Goal: Task Accomplishment & Management: Use online tool/utility

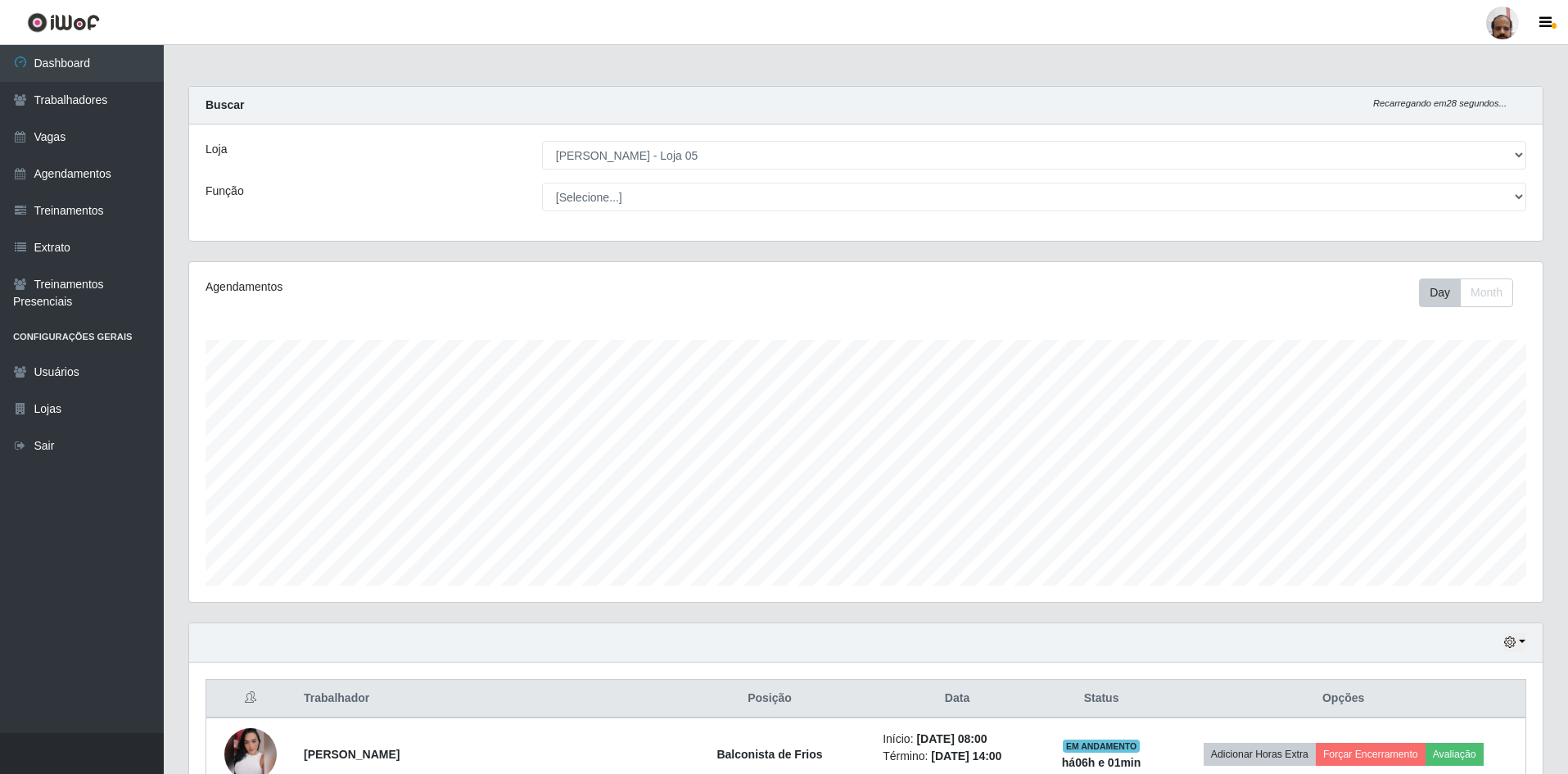
select select "252"
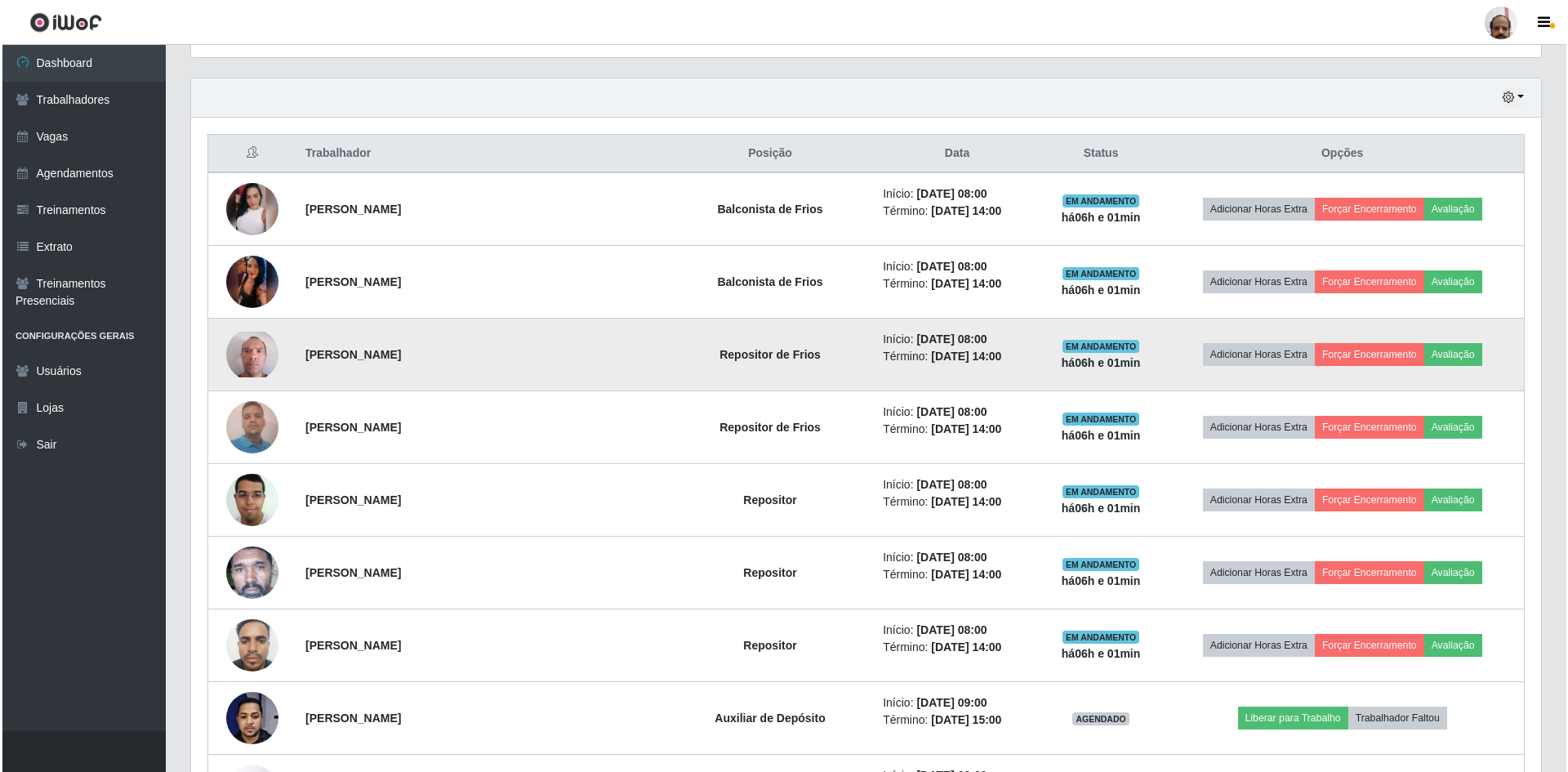
scroll to position [572, 0]
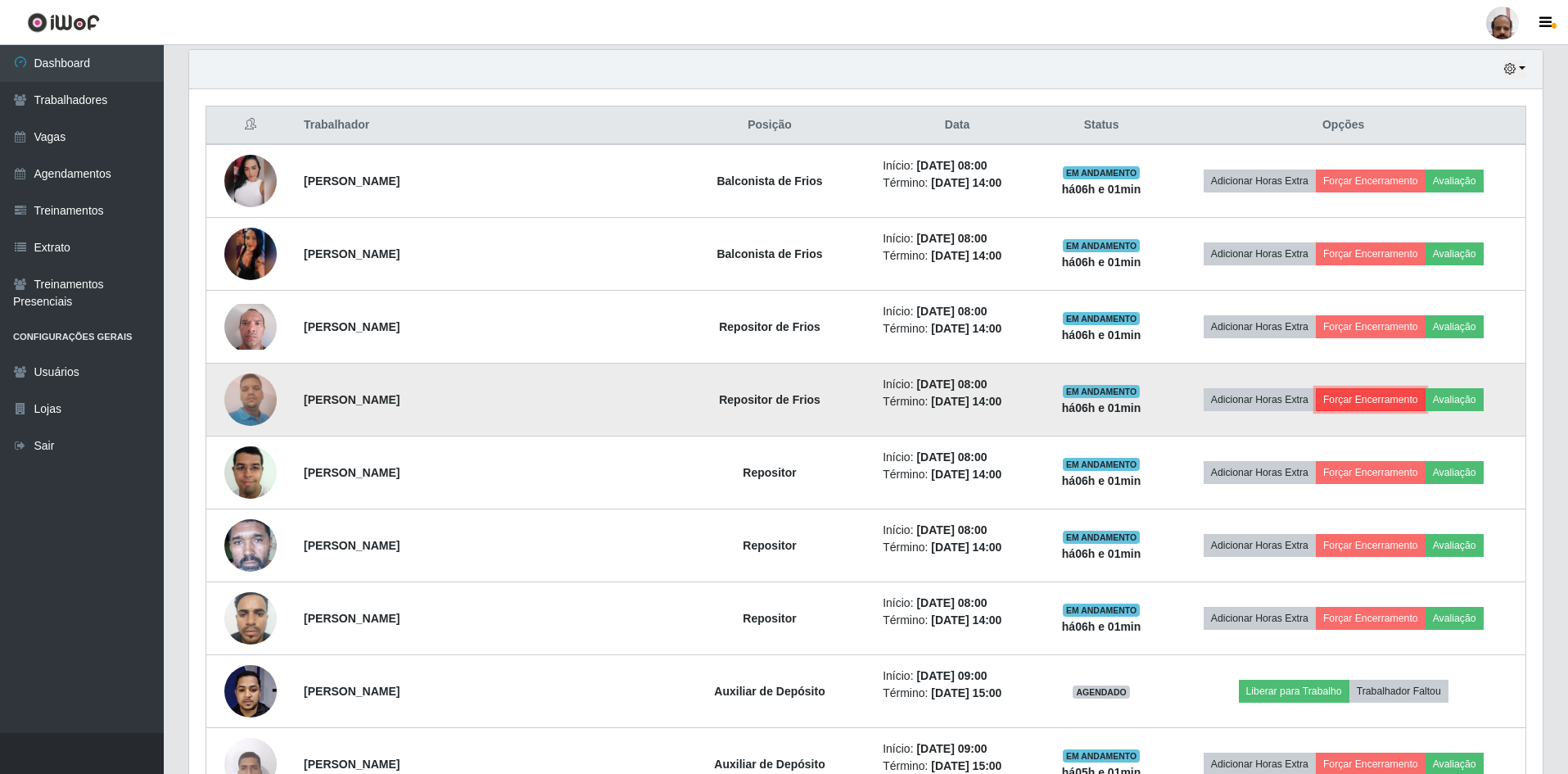
click at [1363, 399] on button "Forçar Encerramento" at bounding box center [1370, 400] width 110 height 23
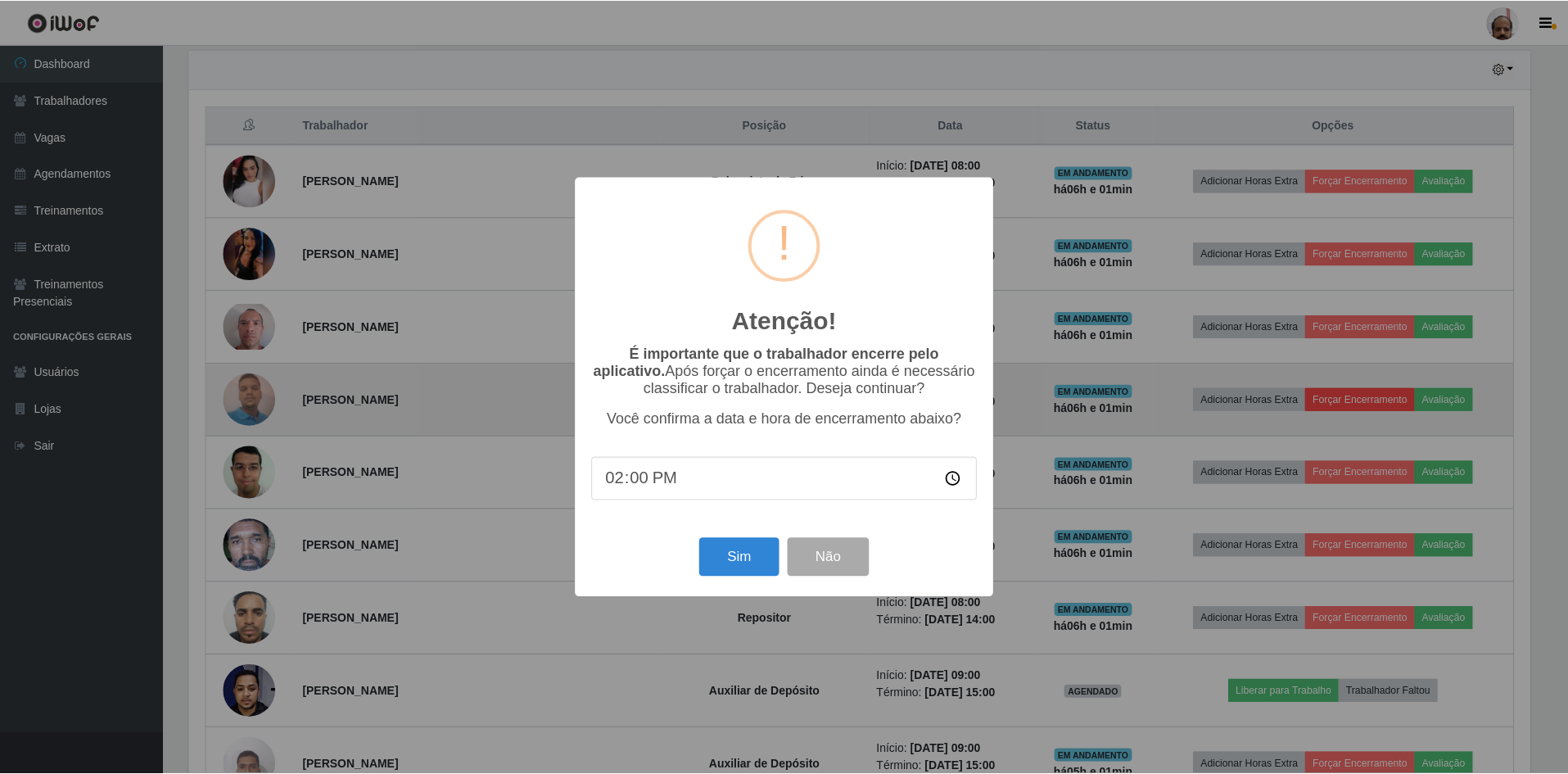
scroll to position [340, 1346]
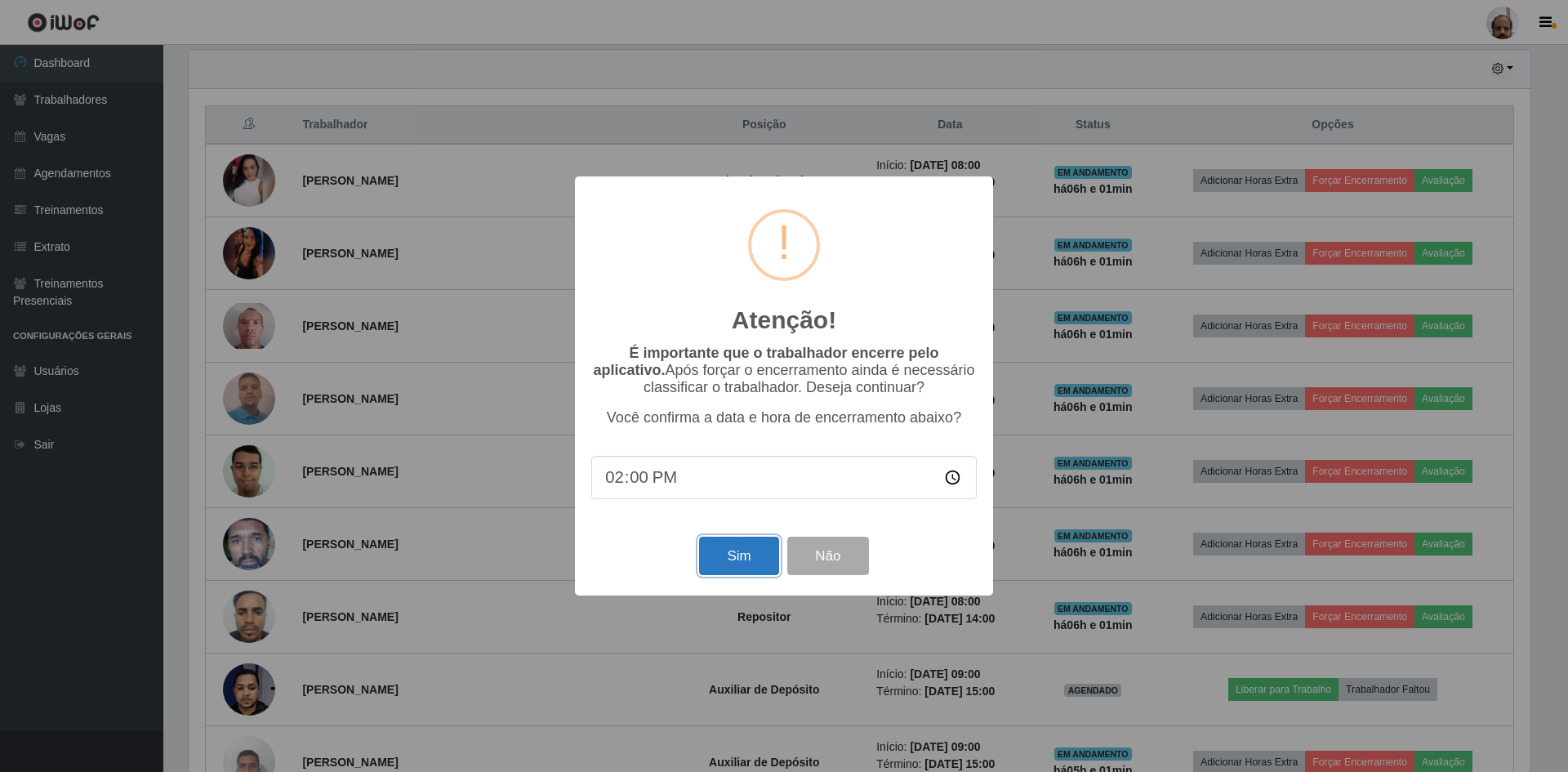
click at [735, 556] on button "Sim" at bounding box center [739, 555] width 79 height 38
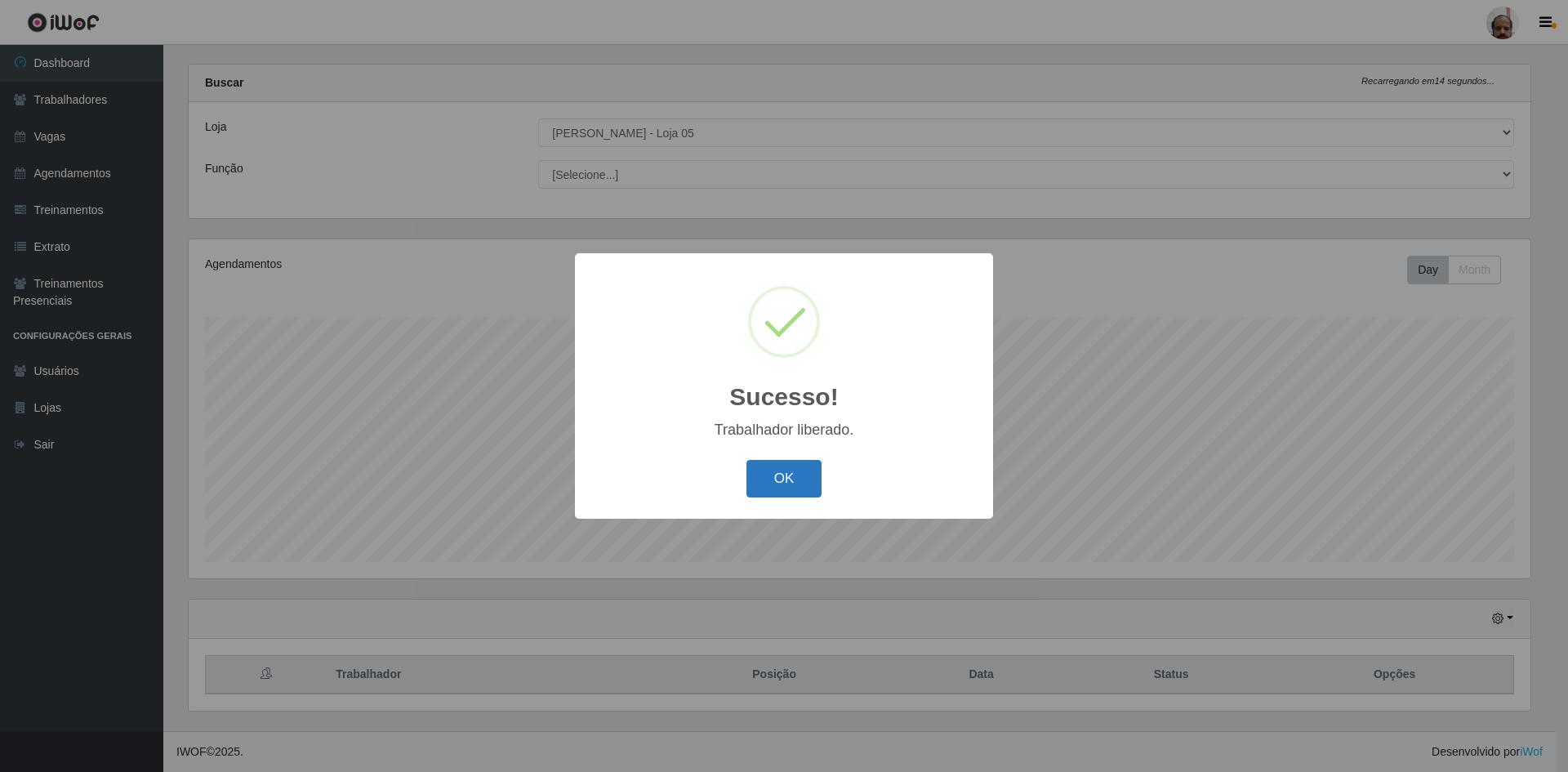
click at [786, 488] on button "OK" at bounding box center [784, 479] width 76 height 38
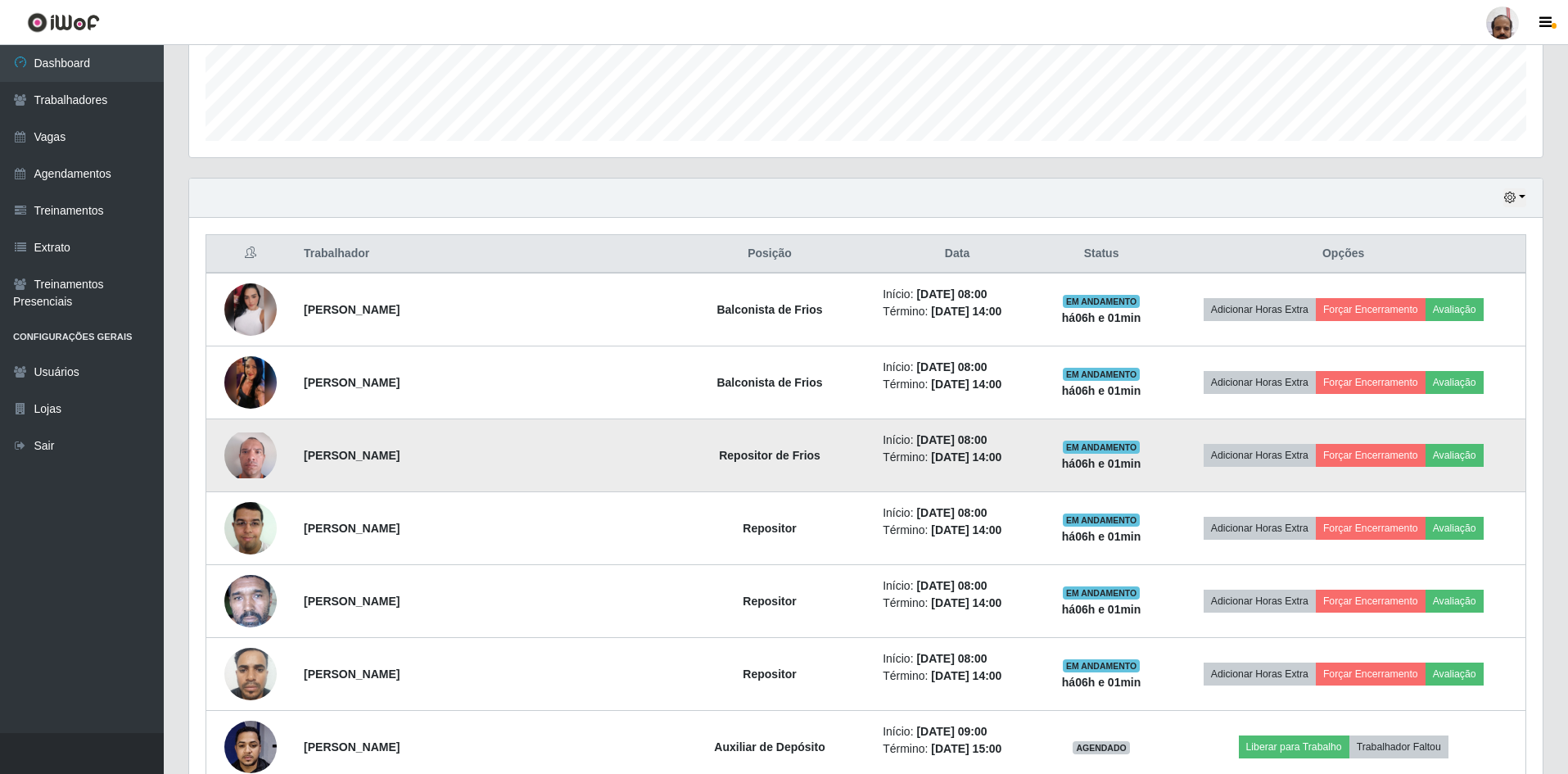
scroll to position [514, 0]
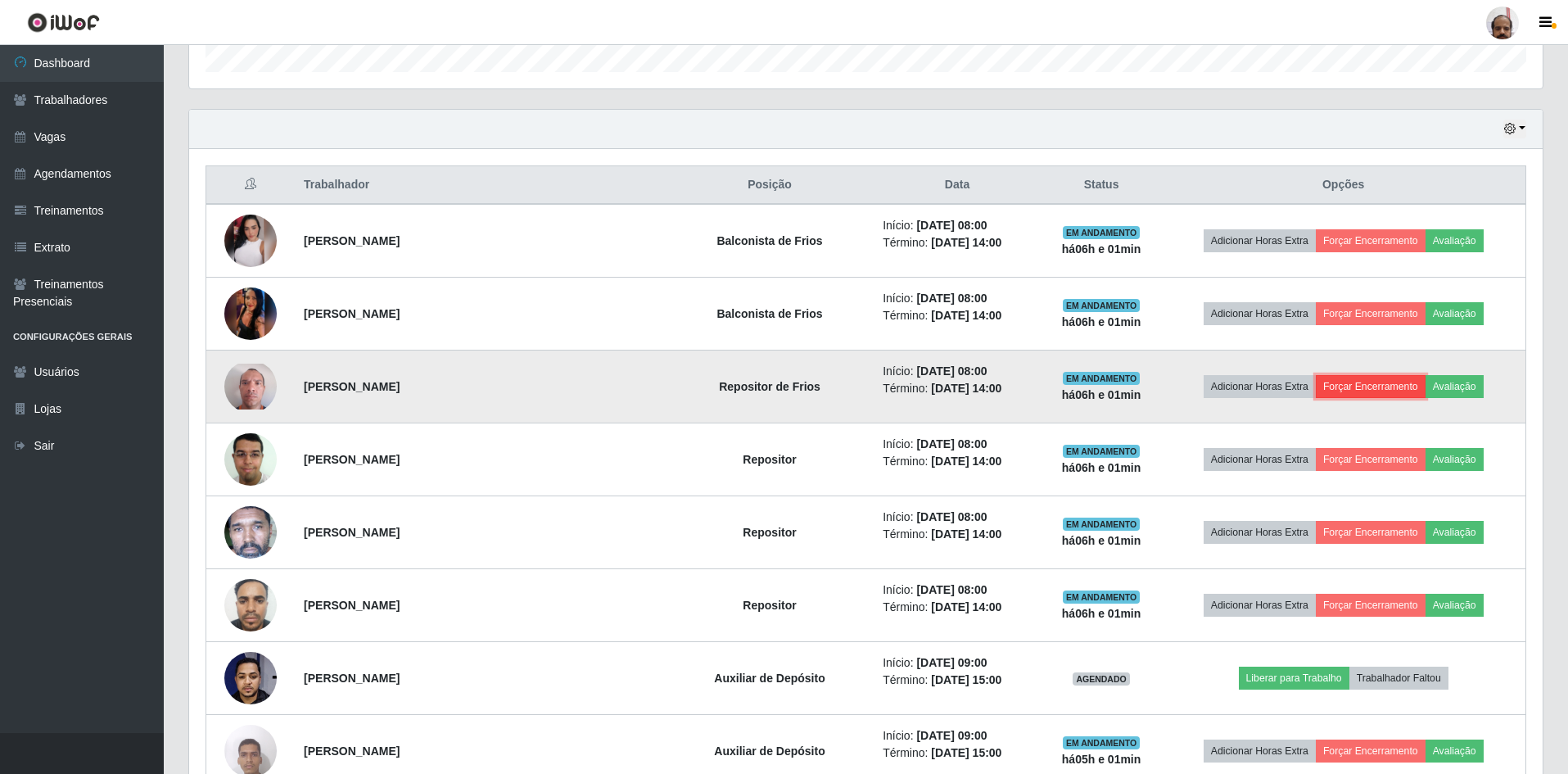
click at [1352, 386] on button "Forçar Encerramento" at bounding box center [1370, 386] width 110 height 23
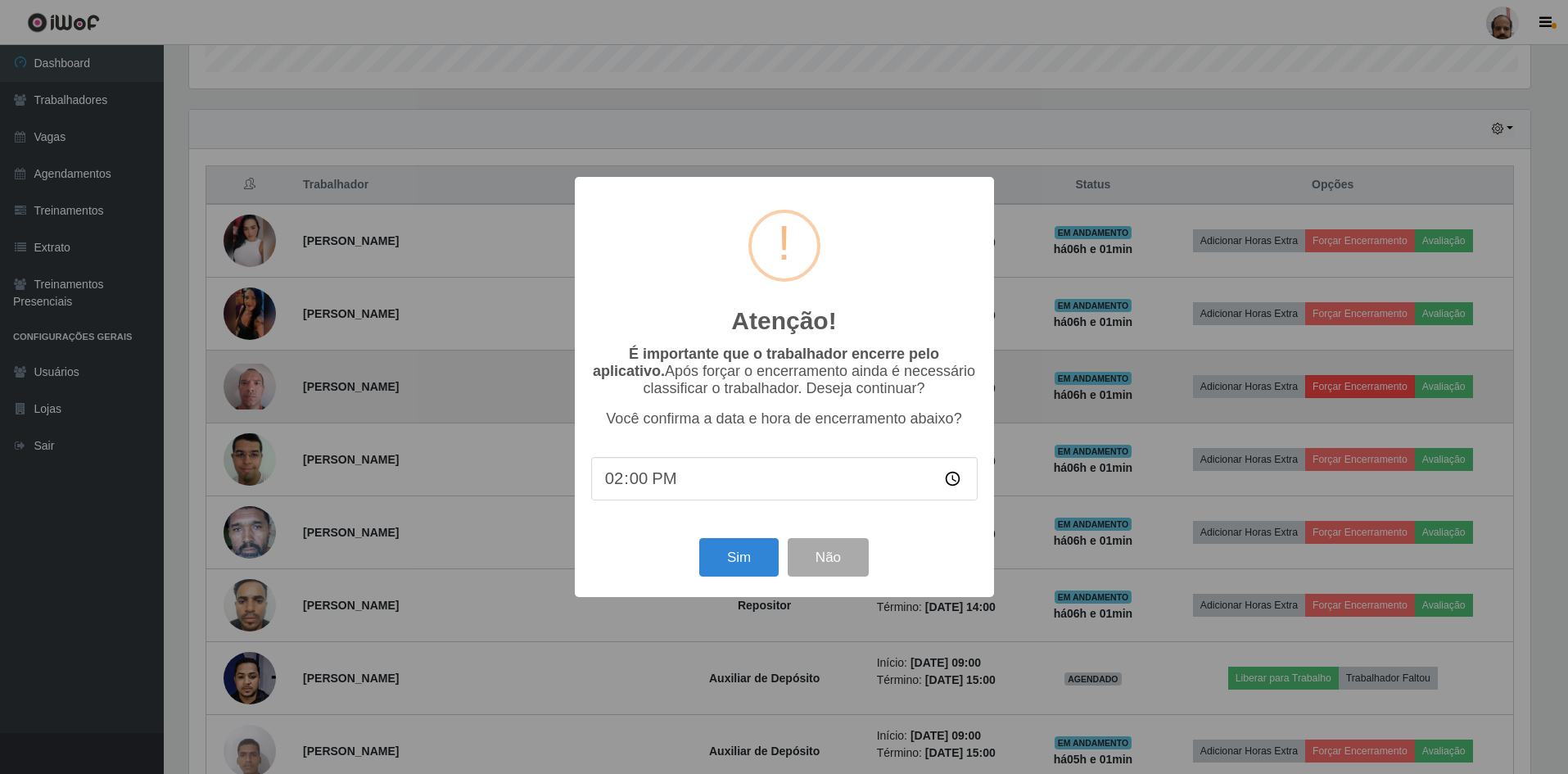
scroll to position [340, 1346]
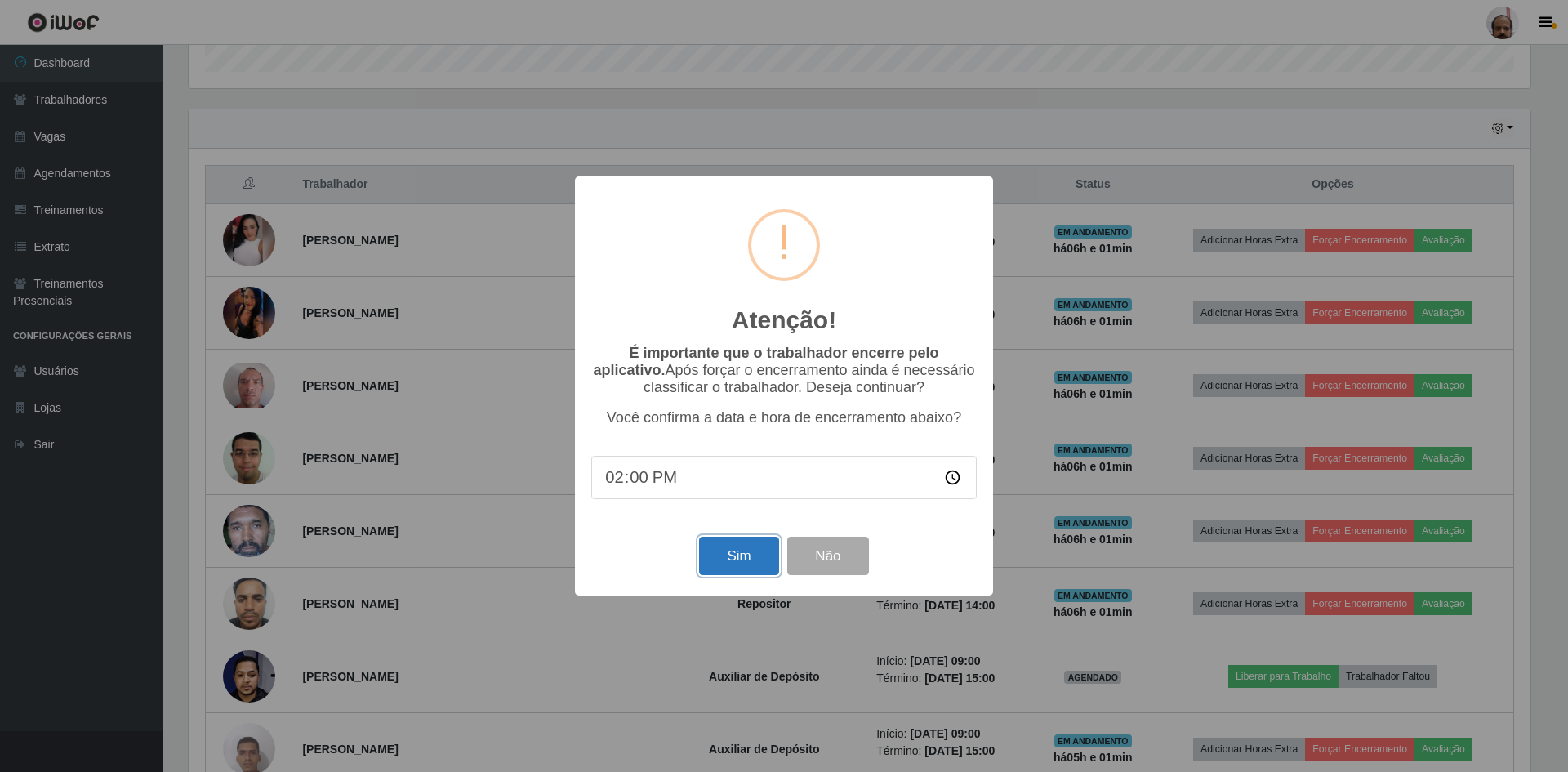
click at [743, 565] on button "Sim" at bounding box center [739, 555] width 79 height 38
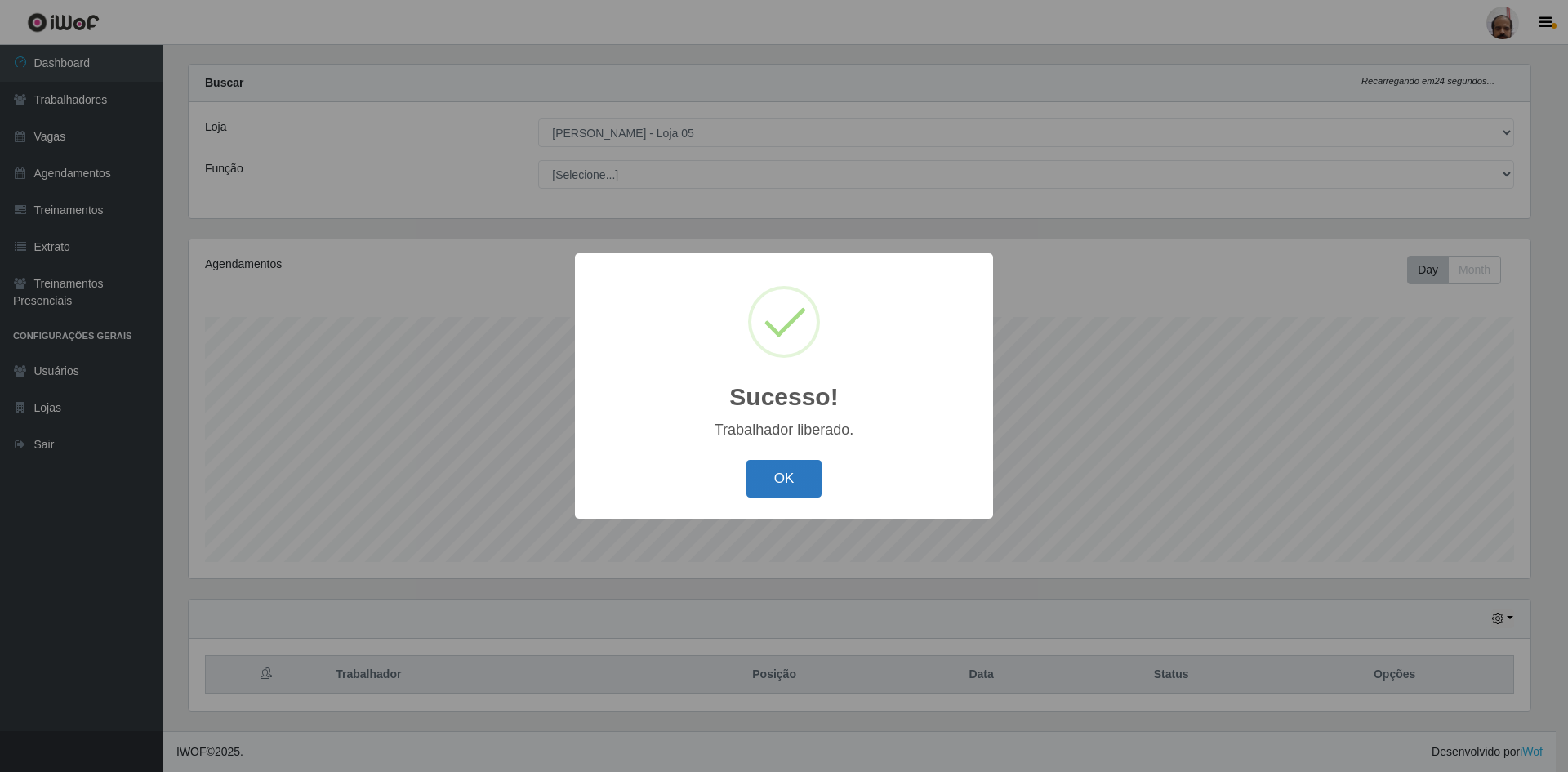
click at [786, 491] on button "OK" at bounding box center [784, 479] width 76 height 38
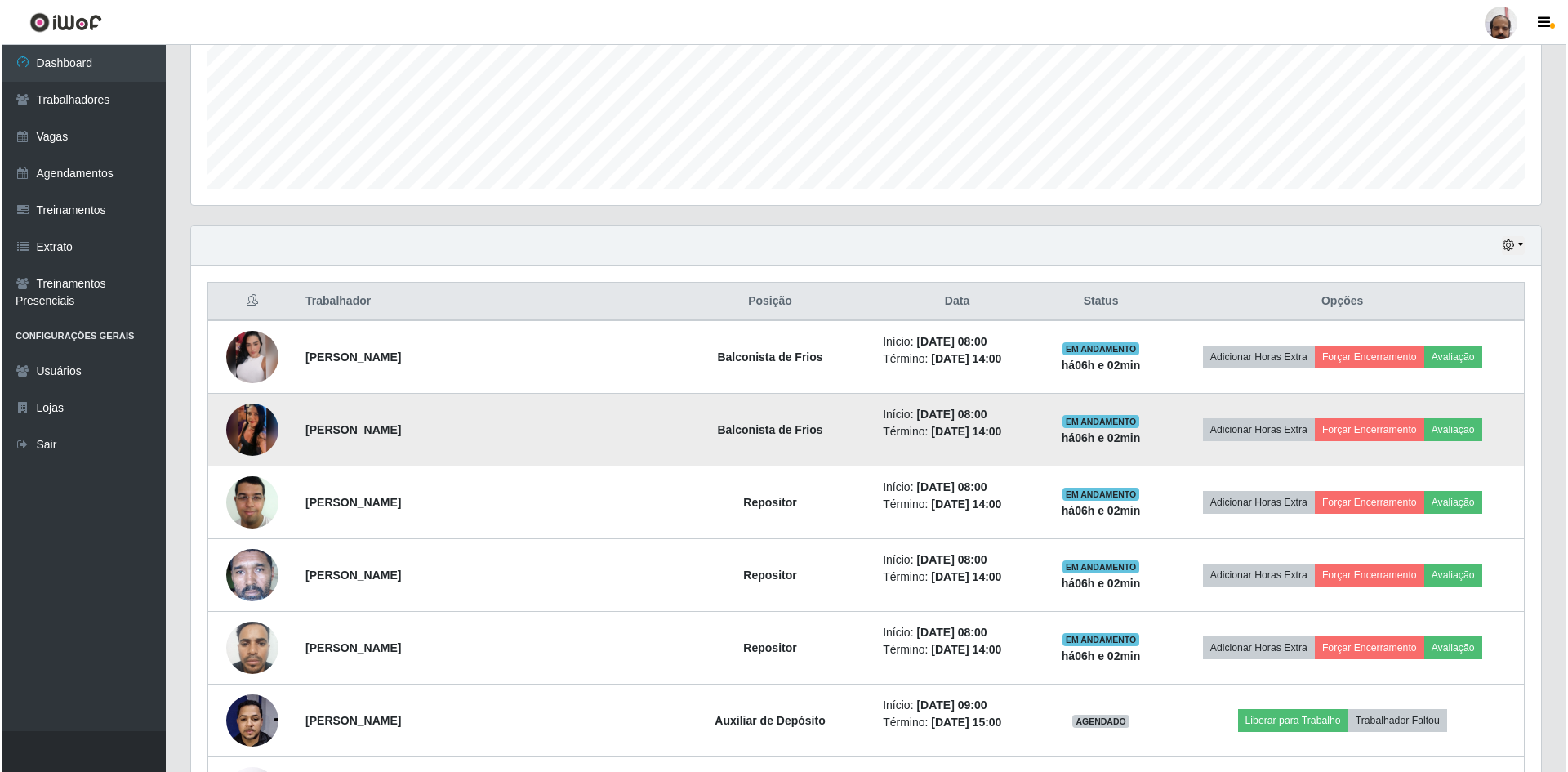
scroll to position [513, 0]
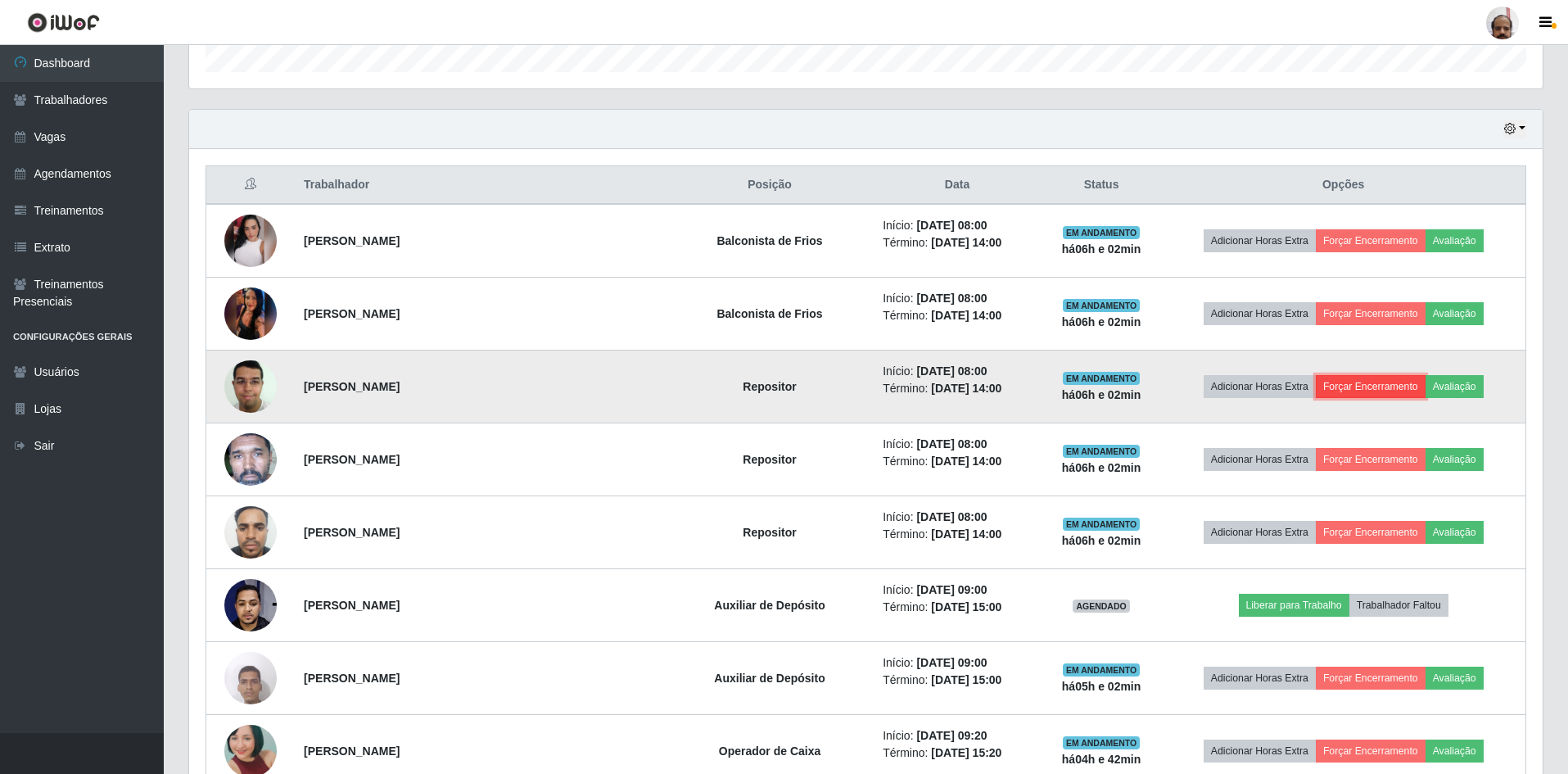
click at [1335, 387] on button "Forçar Encerramento" at bounding box center [1370, 386] width 110 height 23
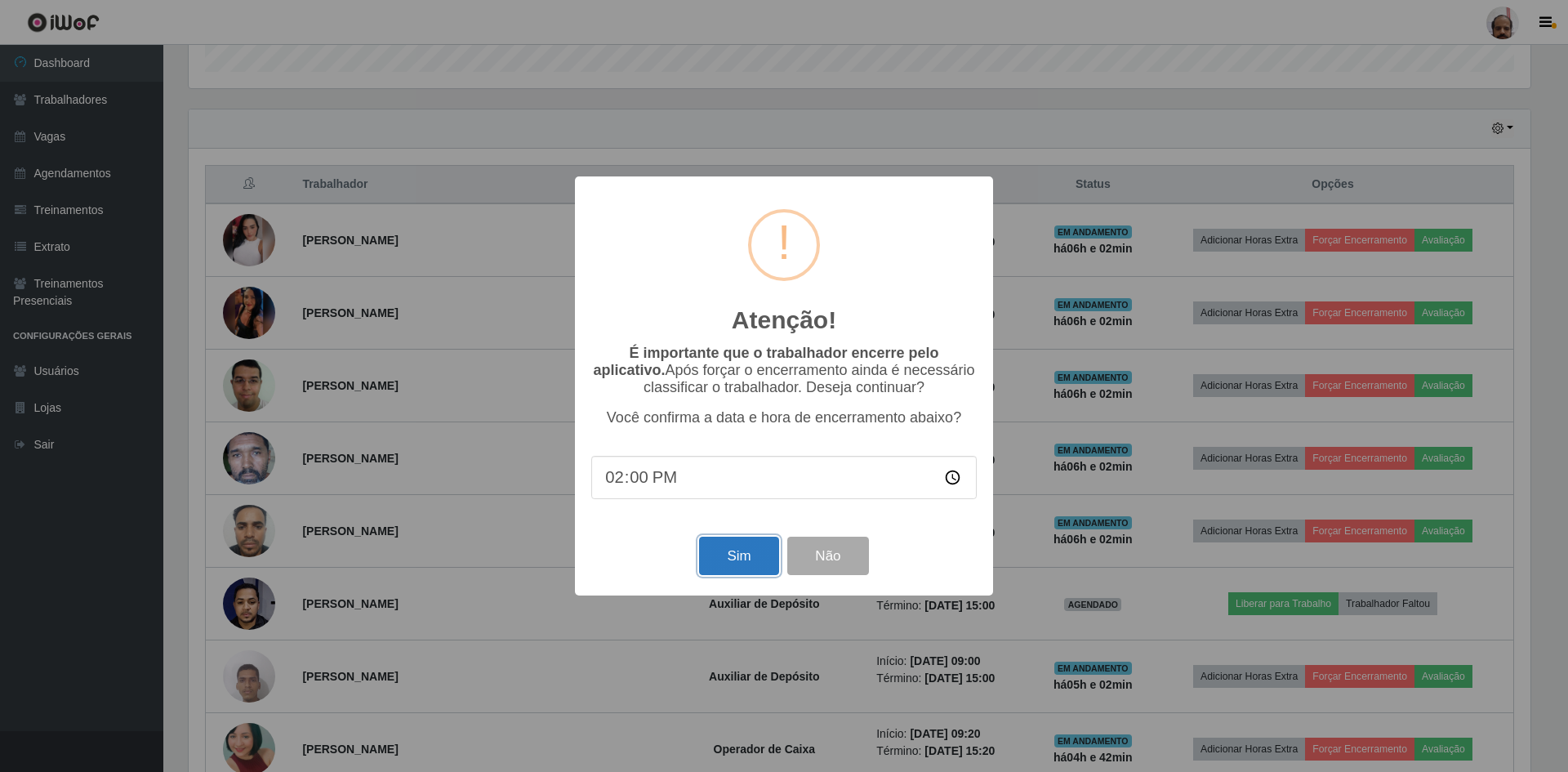
click at [723, 560] on button "Sim" at bounding box center [739, 555] width 79 height 38
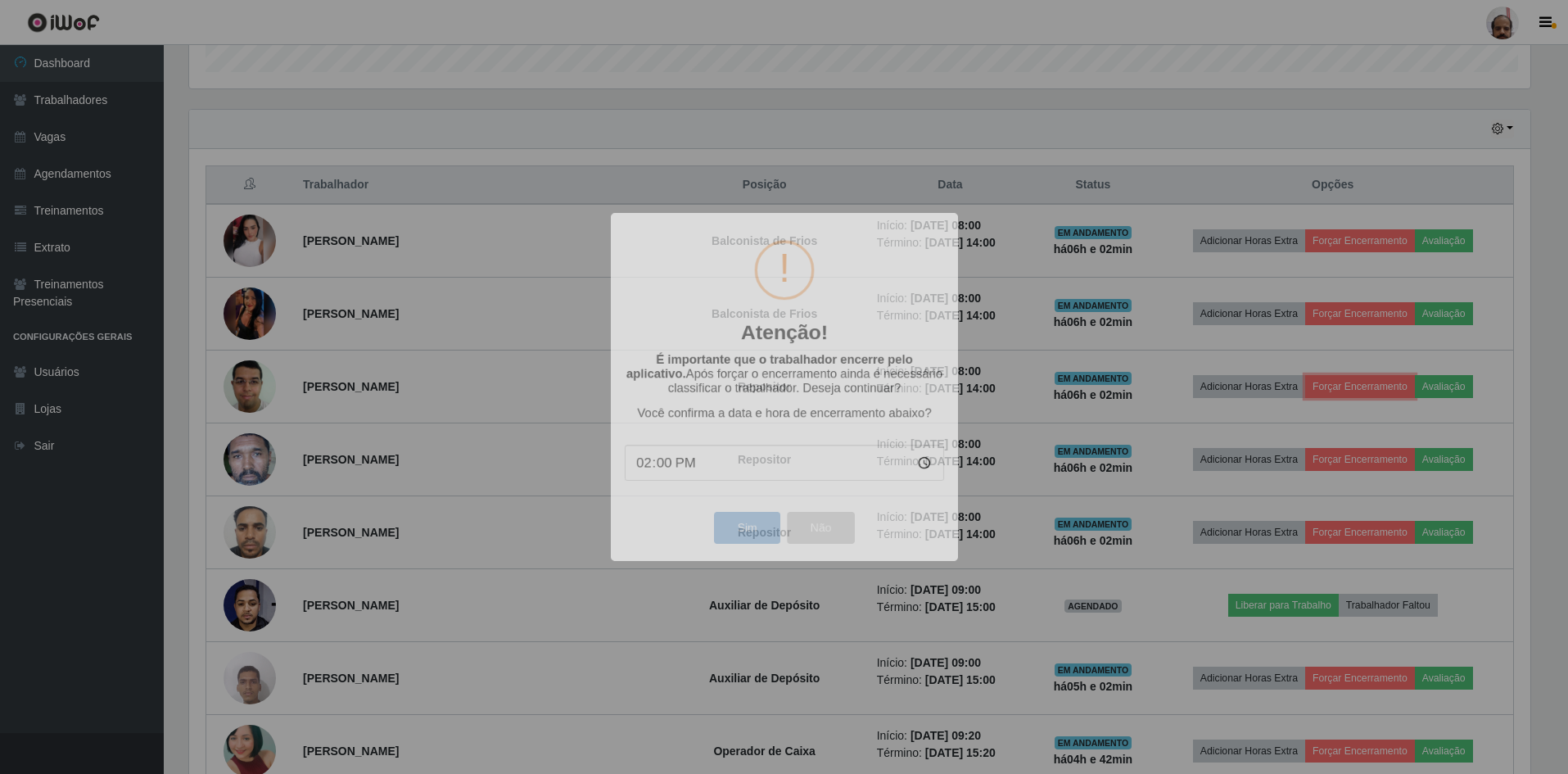
scroll to position [0, 0]
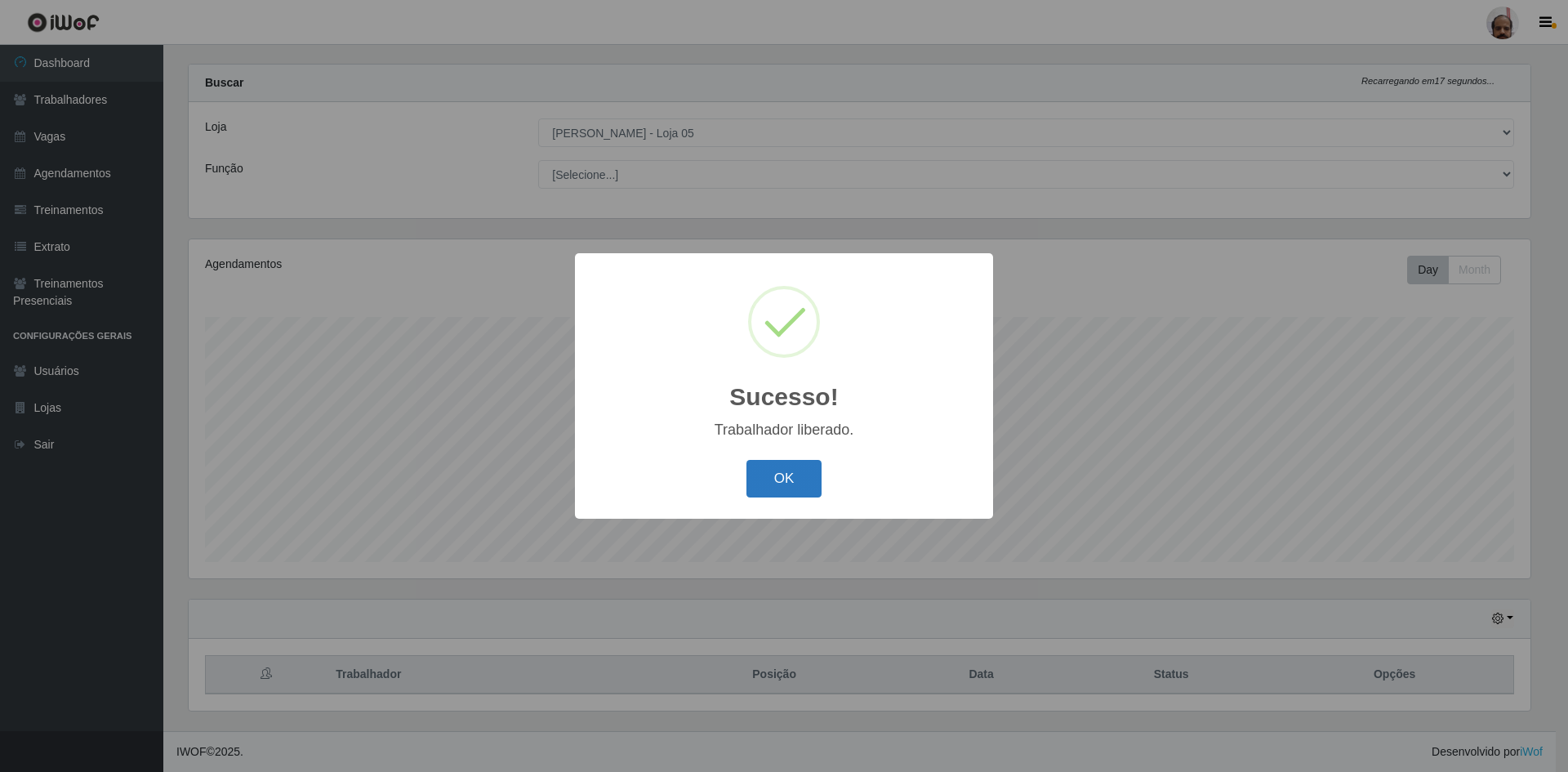
click at [777, 476] on button "OK" at bounding box center [784, 479] width 76 height 38
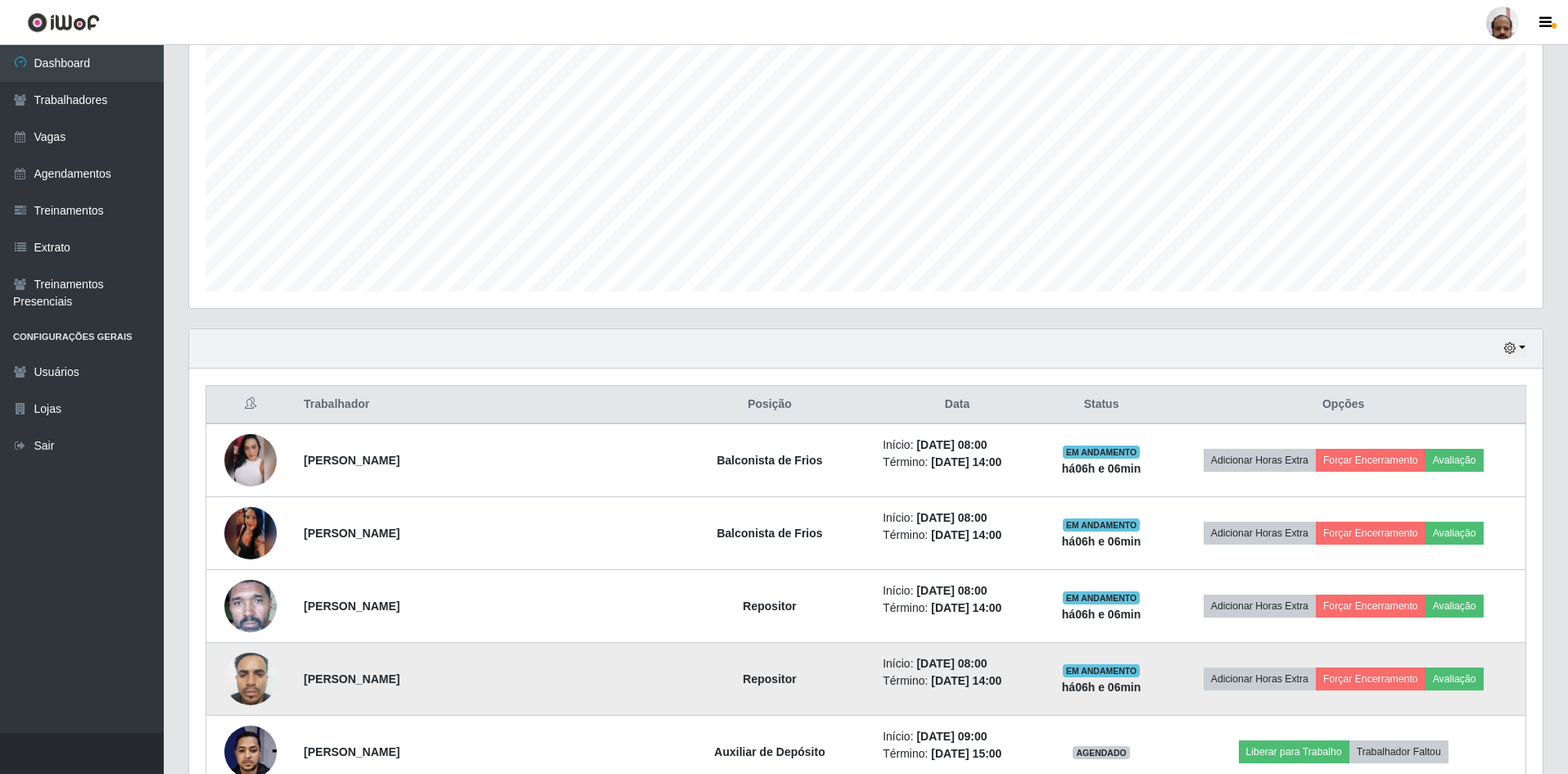
scroll to position [268, 0]
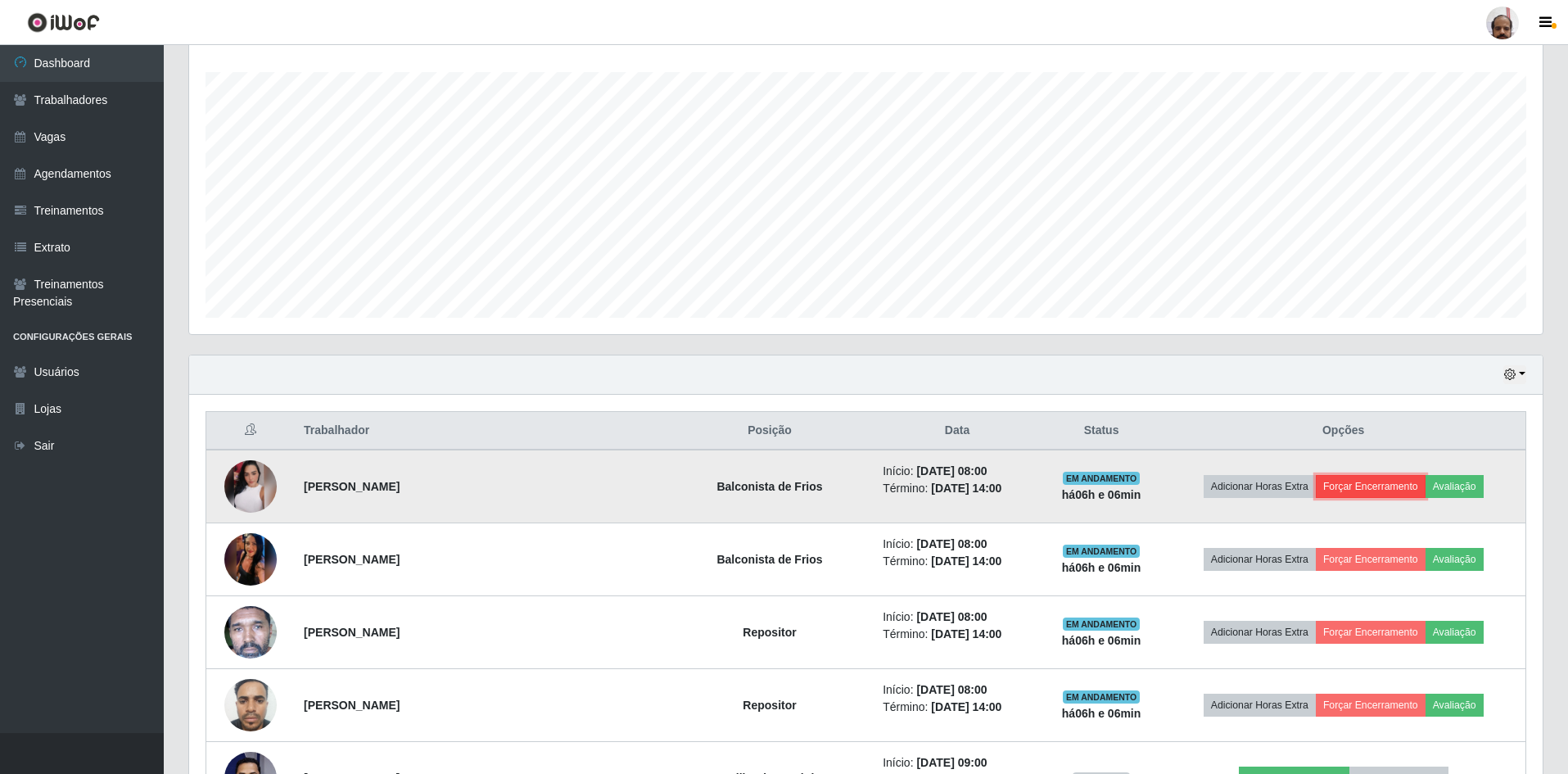
click at [1370, 483] on button "Forçar Encerramento" at bounding box center [1370, 486] width 110 height 23
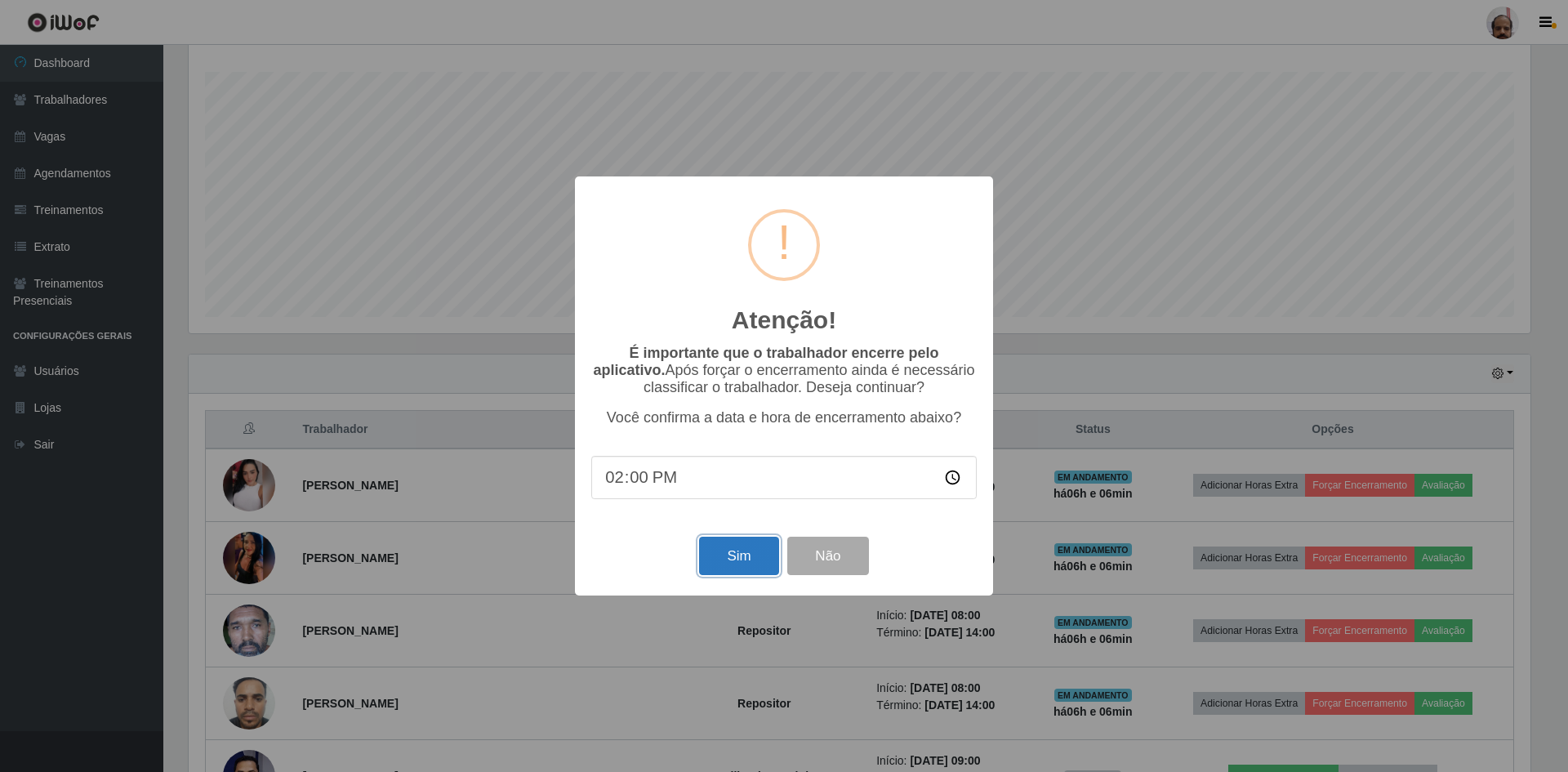
click at [726, 557] on button "Sim" at bounding box center [739, 555] width 79 height 38
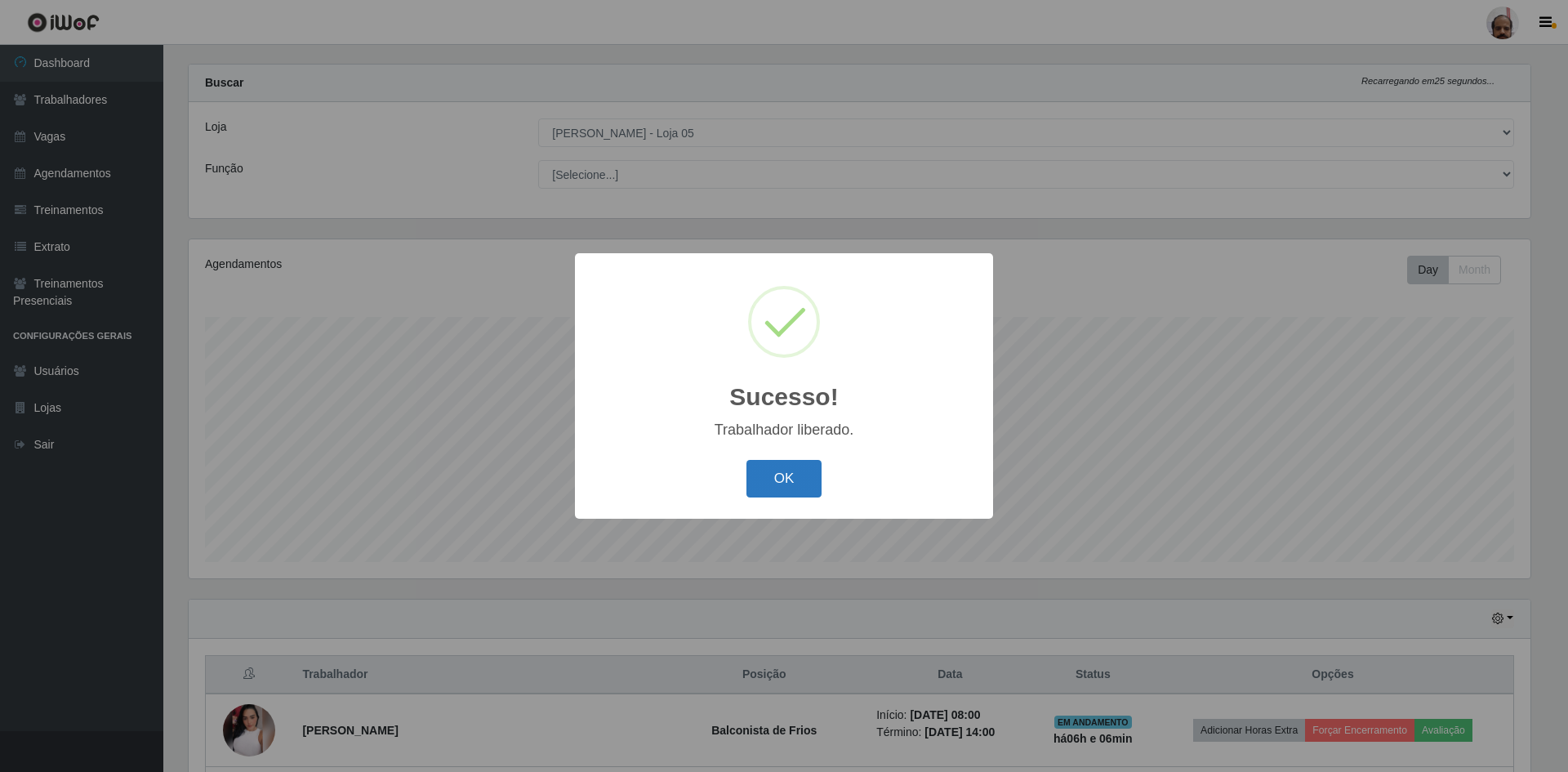
click at [770, 473] on button "OK" at bounding box center [784, 479] width 76 height 38
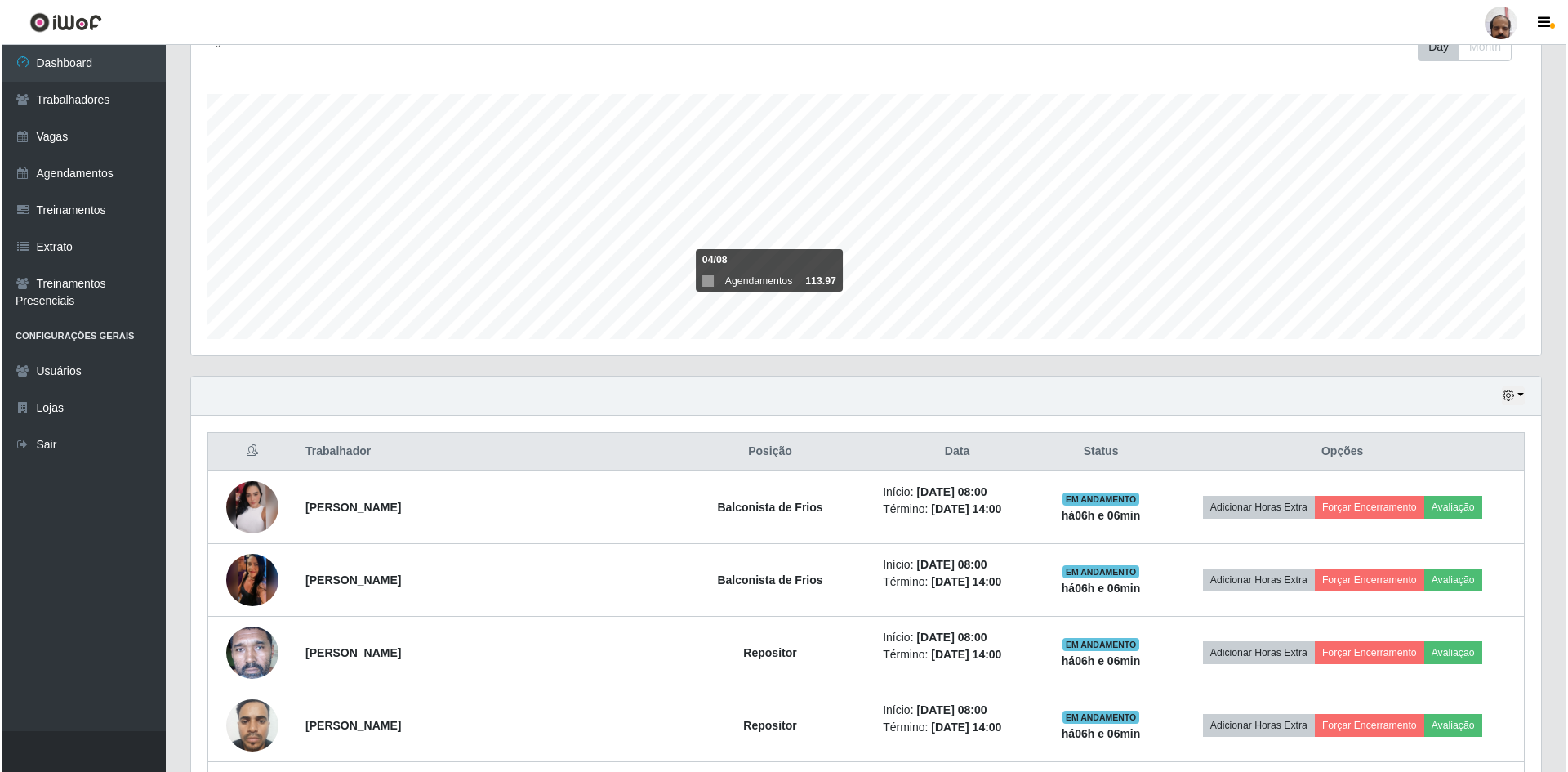
scroll to position [267, 0]
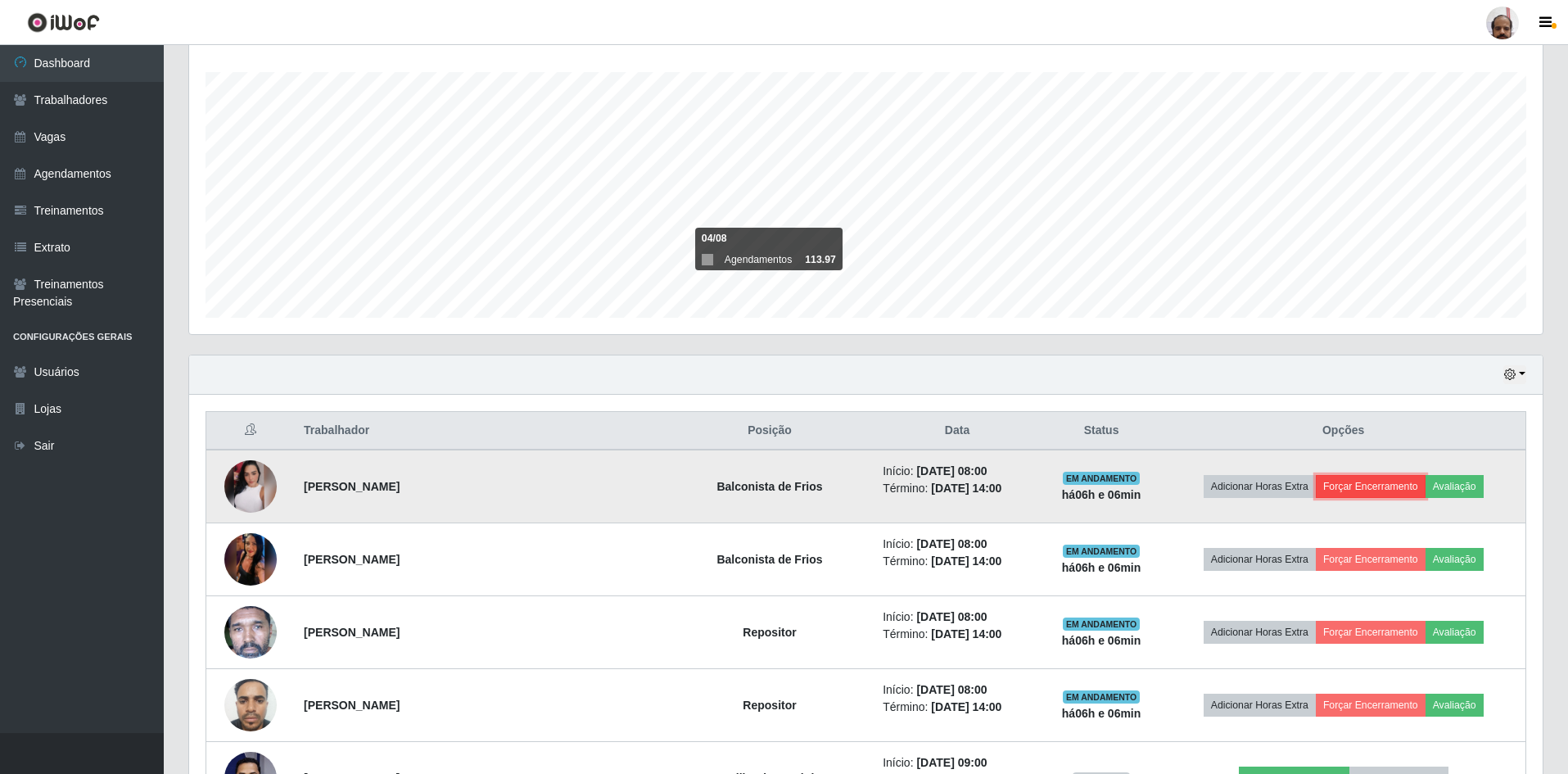
click at [1348, 485] on button "Forçar Encerramento" at bounding box center [1370, 486] width 110 height 23
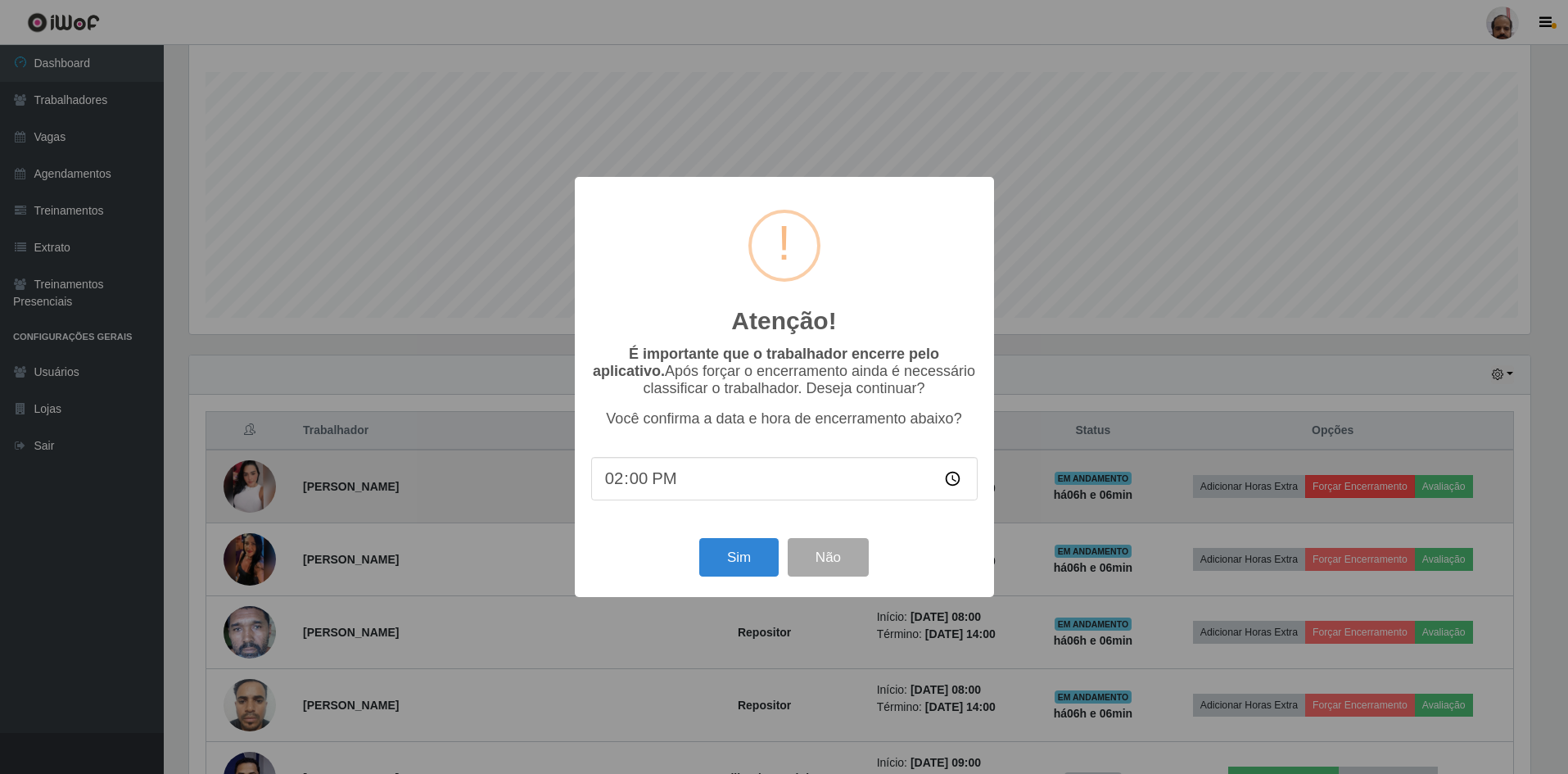
scroll to position [340, 1346]
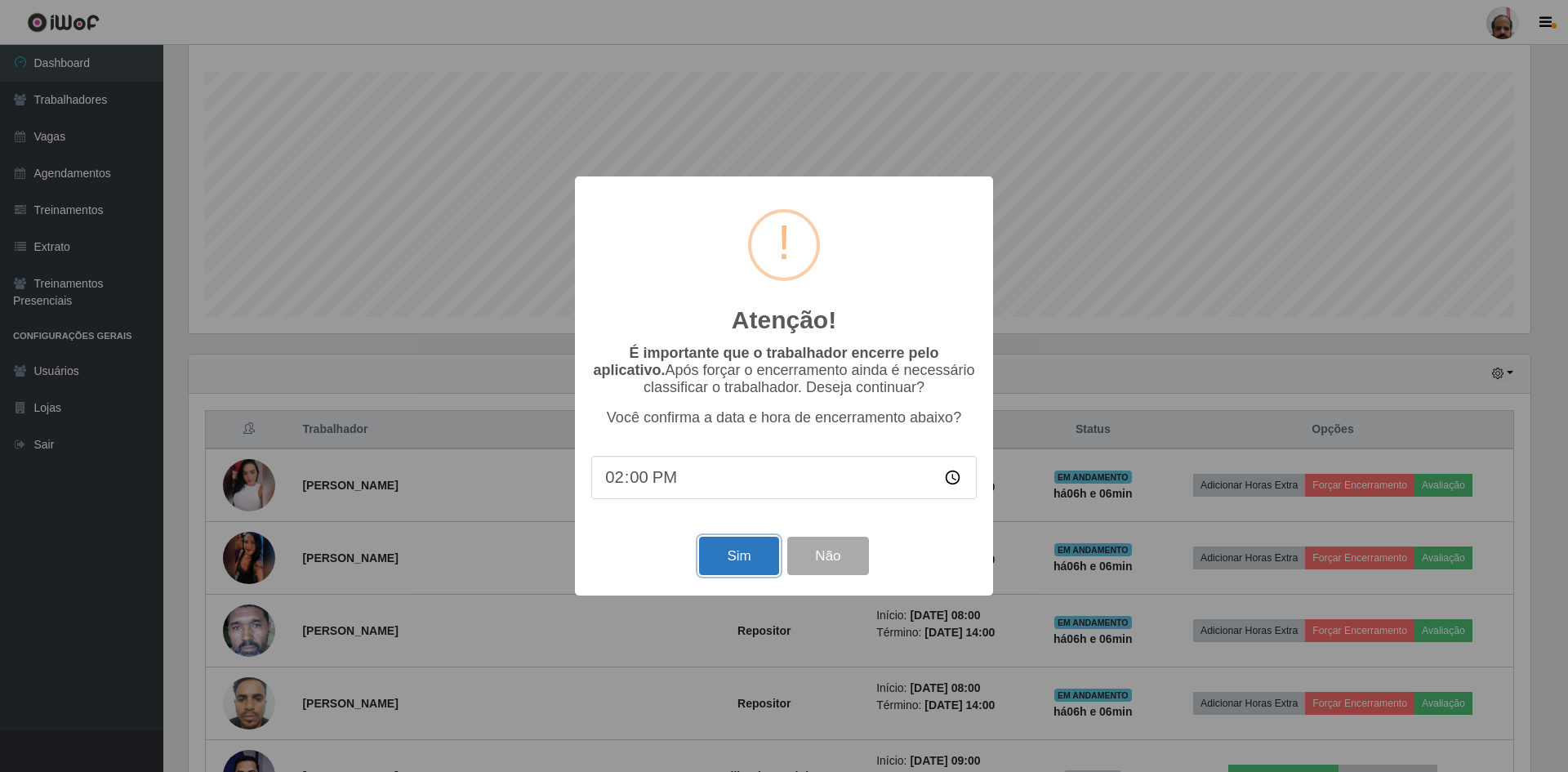
click at [750, 558] on button "Sim" at bounding box center [739, 555] width 79 height 38
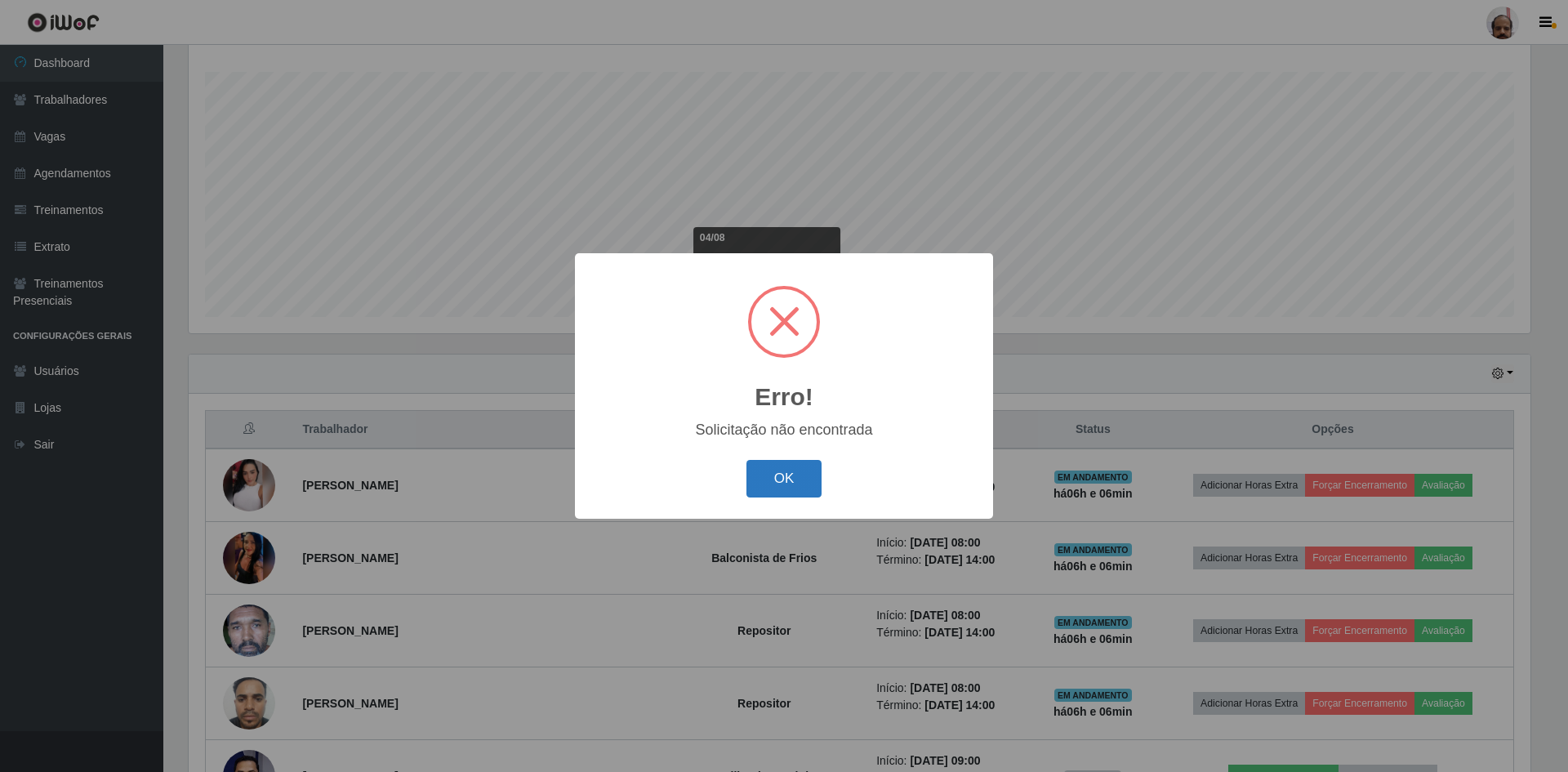
click at [793, 473] on button "OK" at bounding box center [784, 479] width 76 height 38
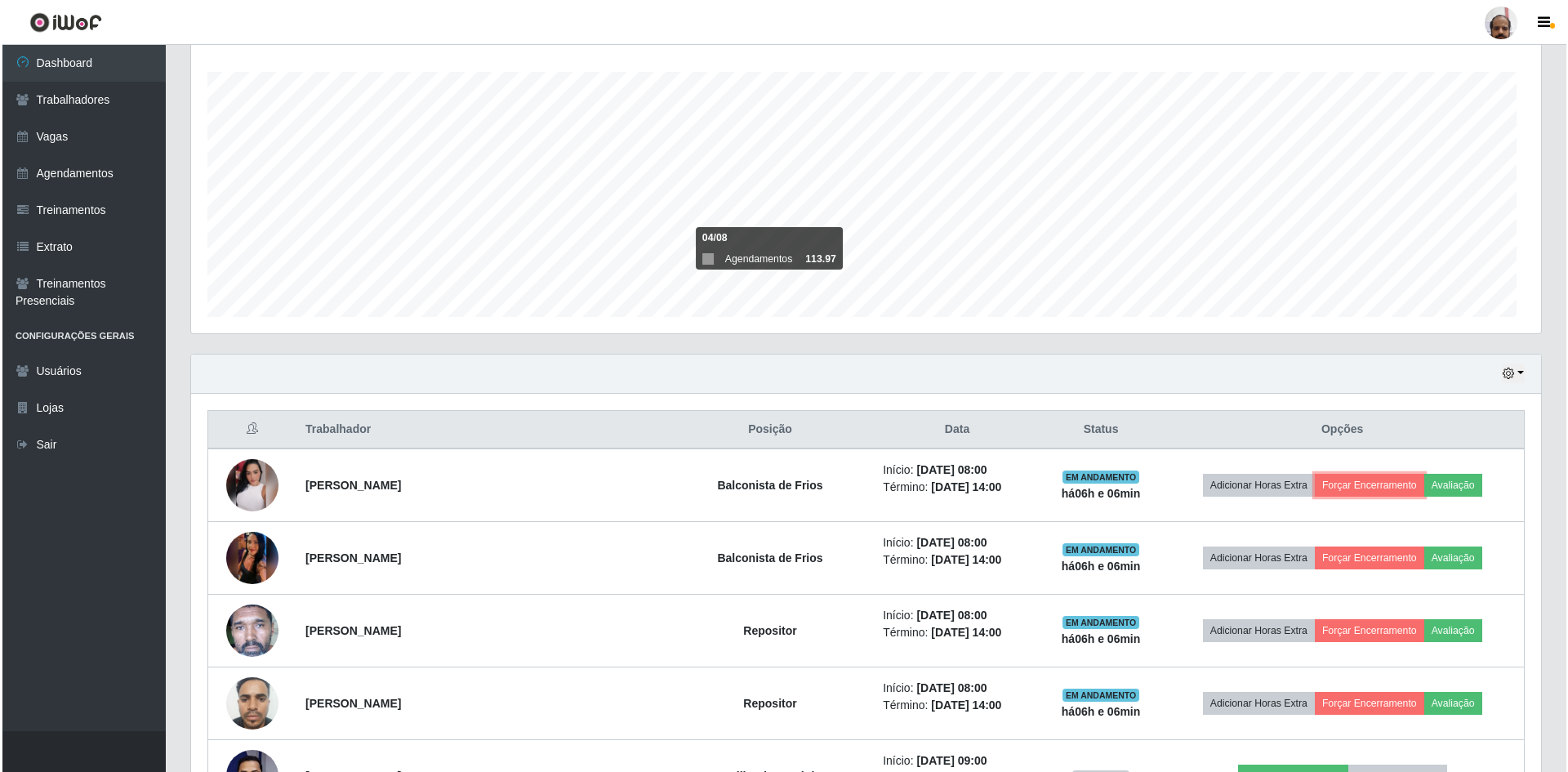
scroll to position [339, 1350]
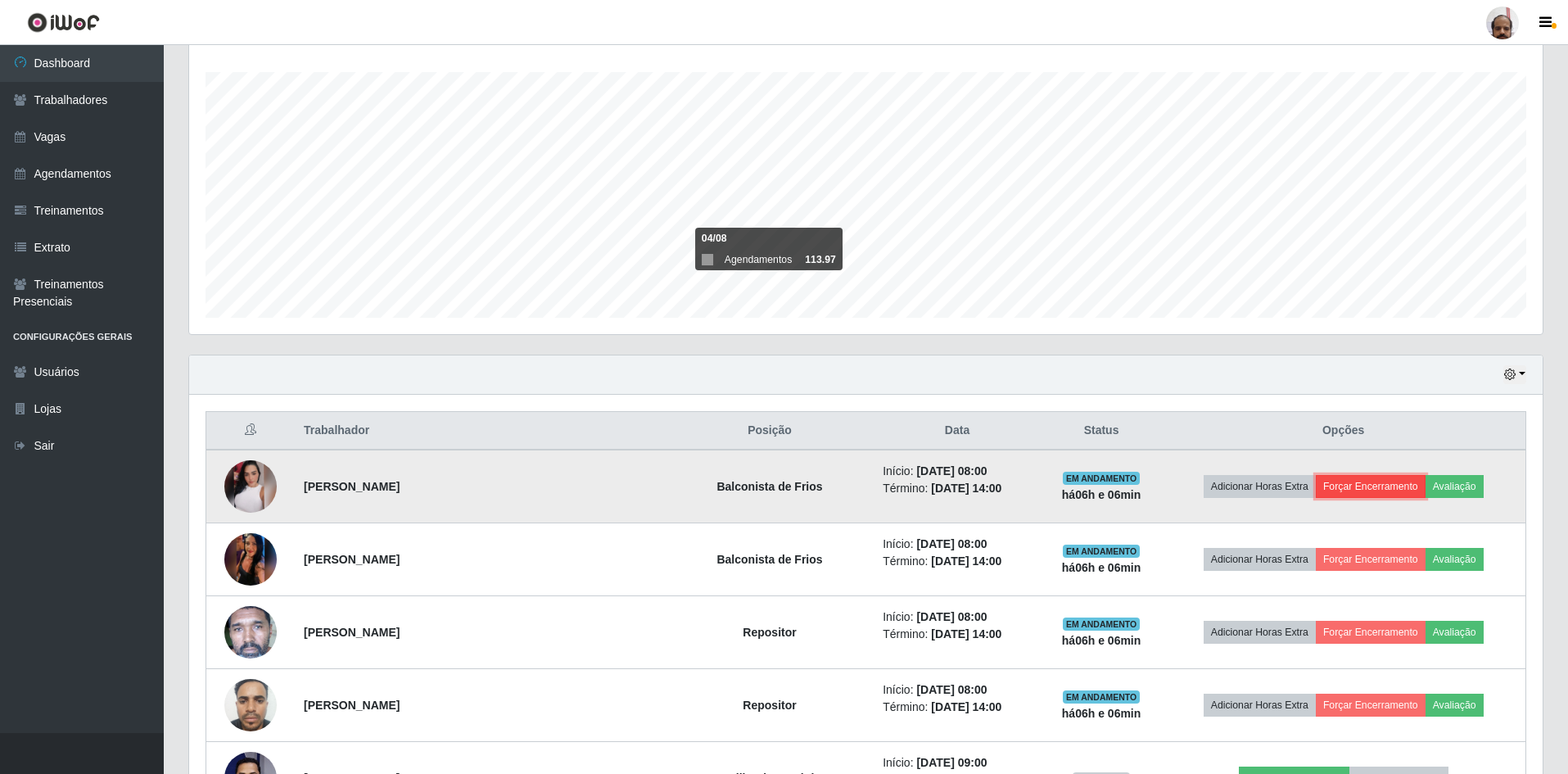
click at [1361, 486] on button "Forçar Encerramento" at bounding box center [1370, 486] width 110 height 23
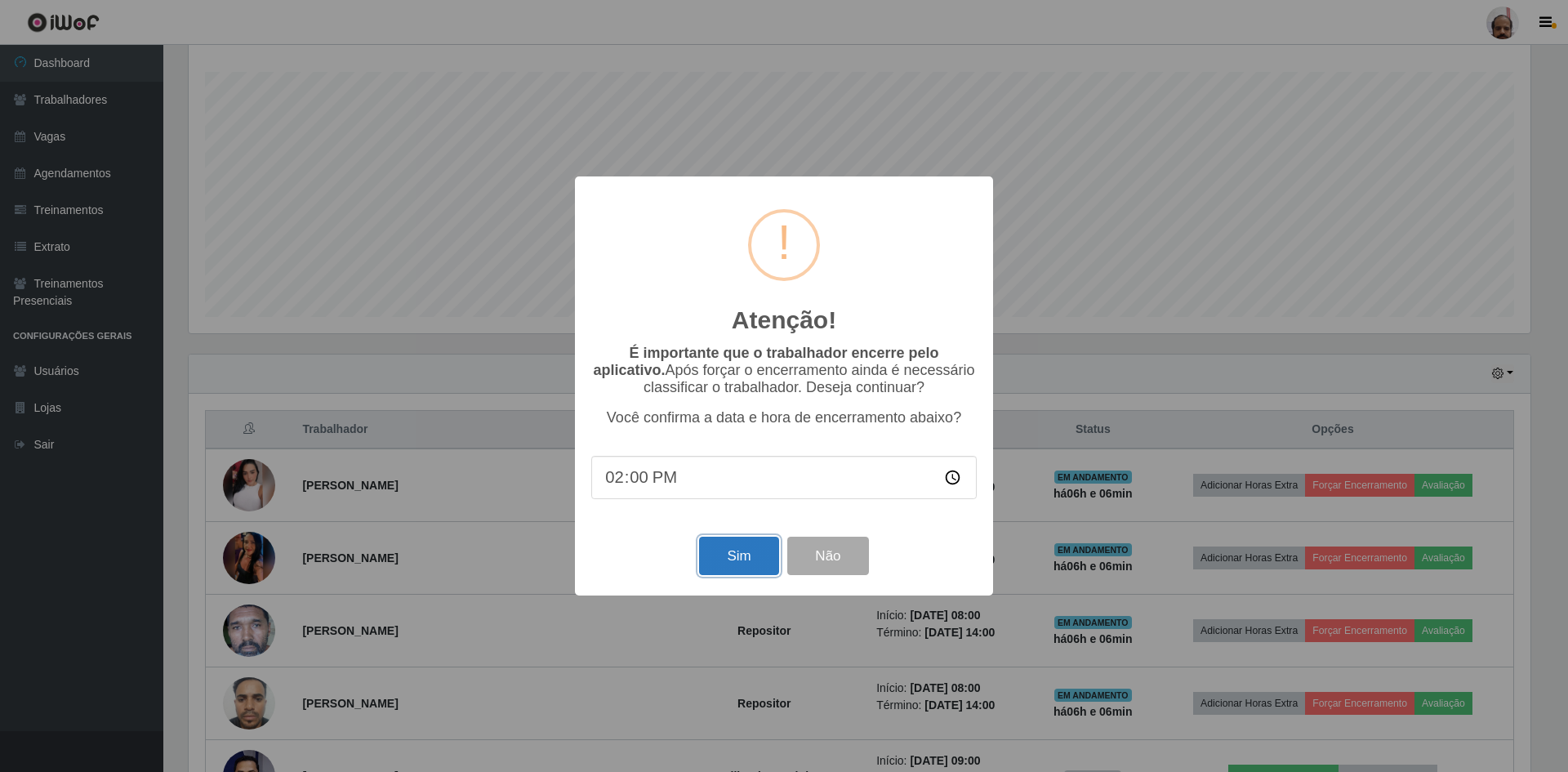
click at [733, 559] on button "Sim" at bounding box center [739, 555] width 79 height 38
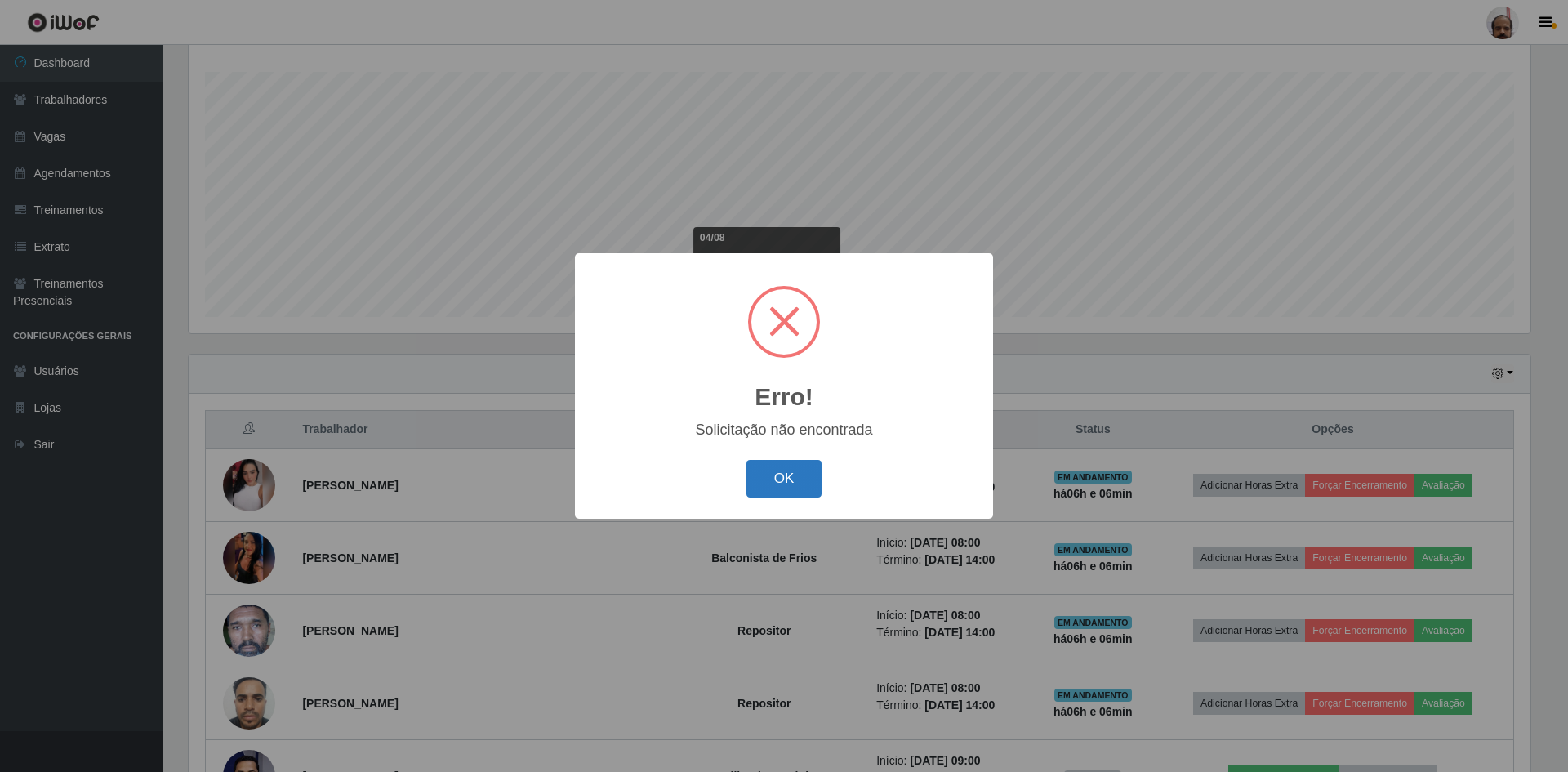
click at [774, 480] on button "OK" at bounding box center [784, 479] width 76 height 38
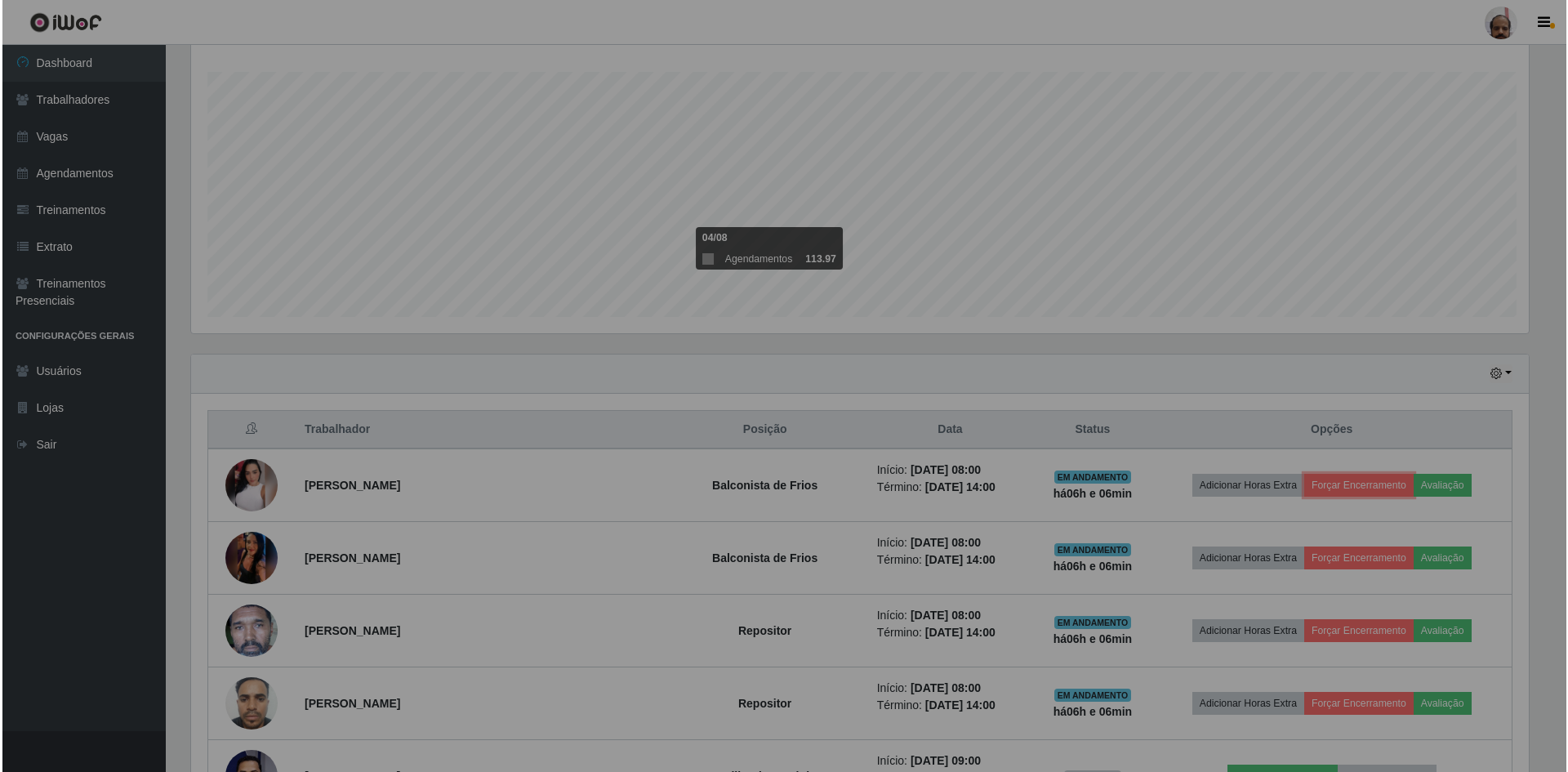
scroll to position [339, 1350]
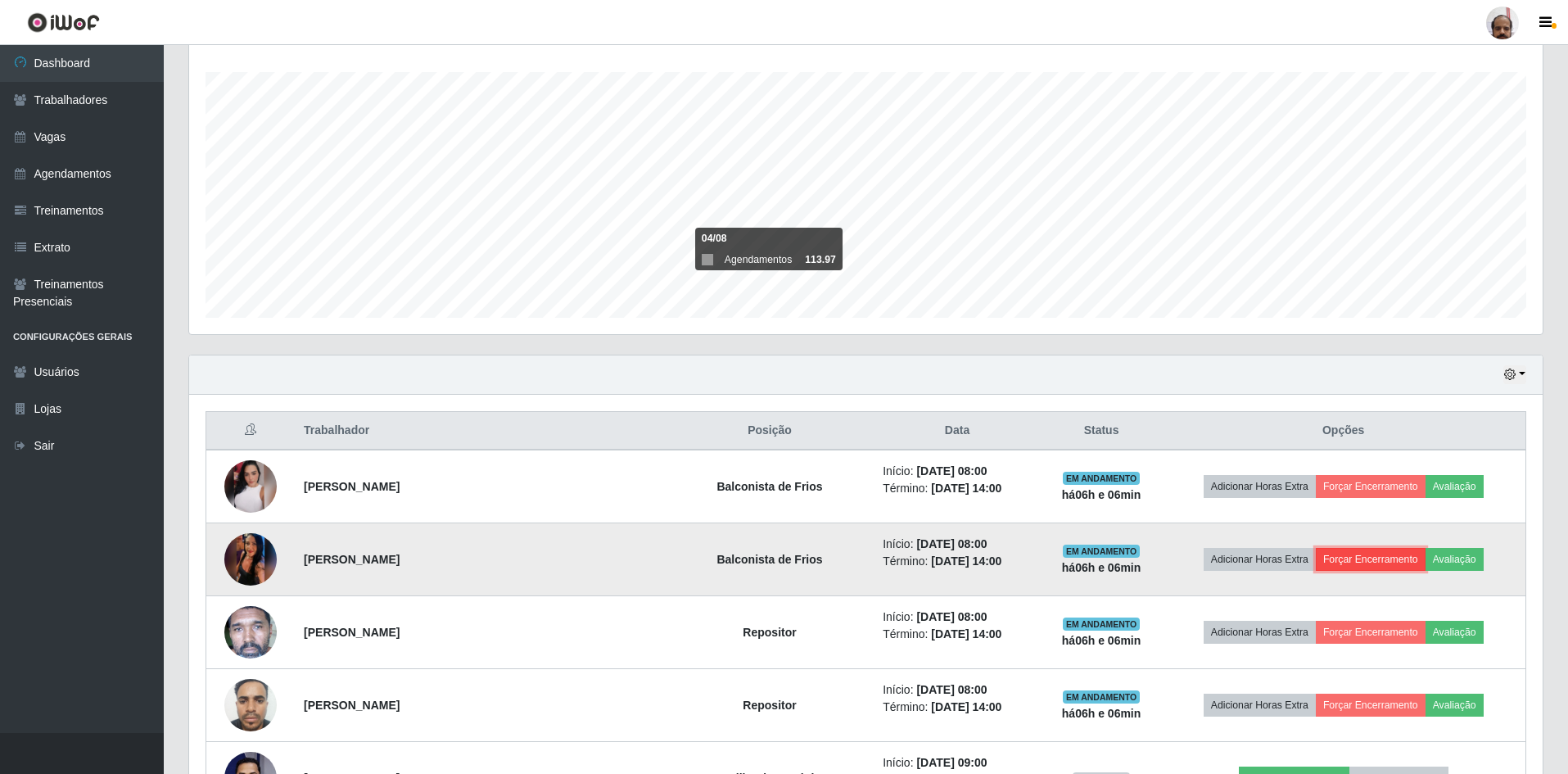
click at [1356, 557] on button "Forçar Encerramento" at bounding box center [1370, 559] width 110 height 23
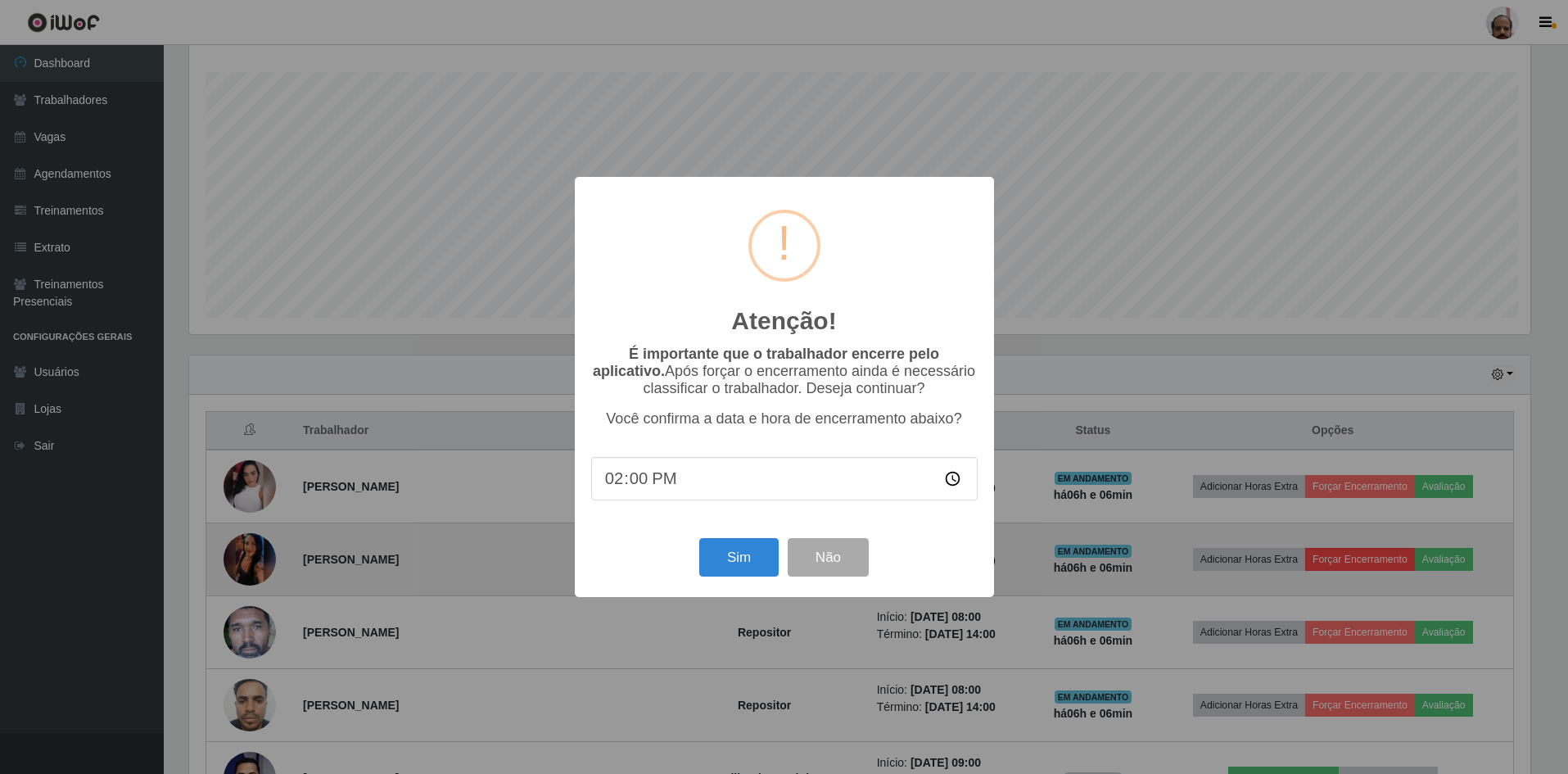
scroll to position [340, 1346]
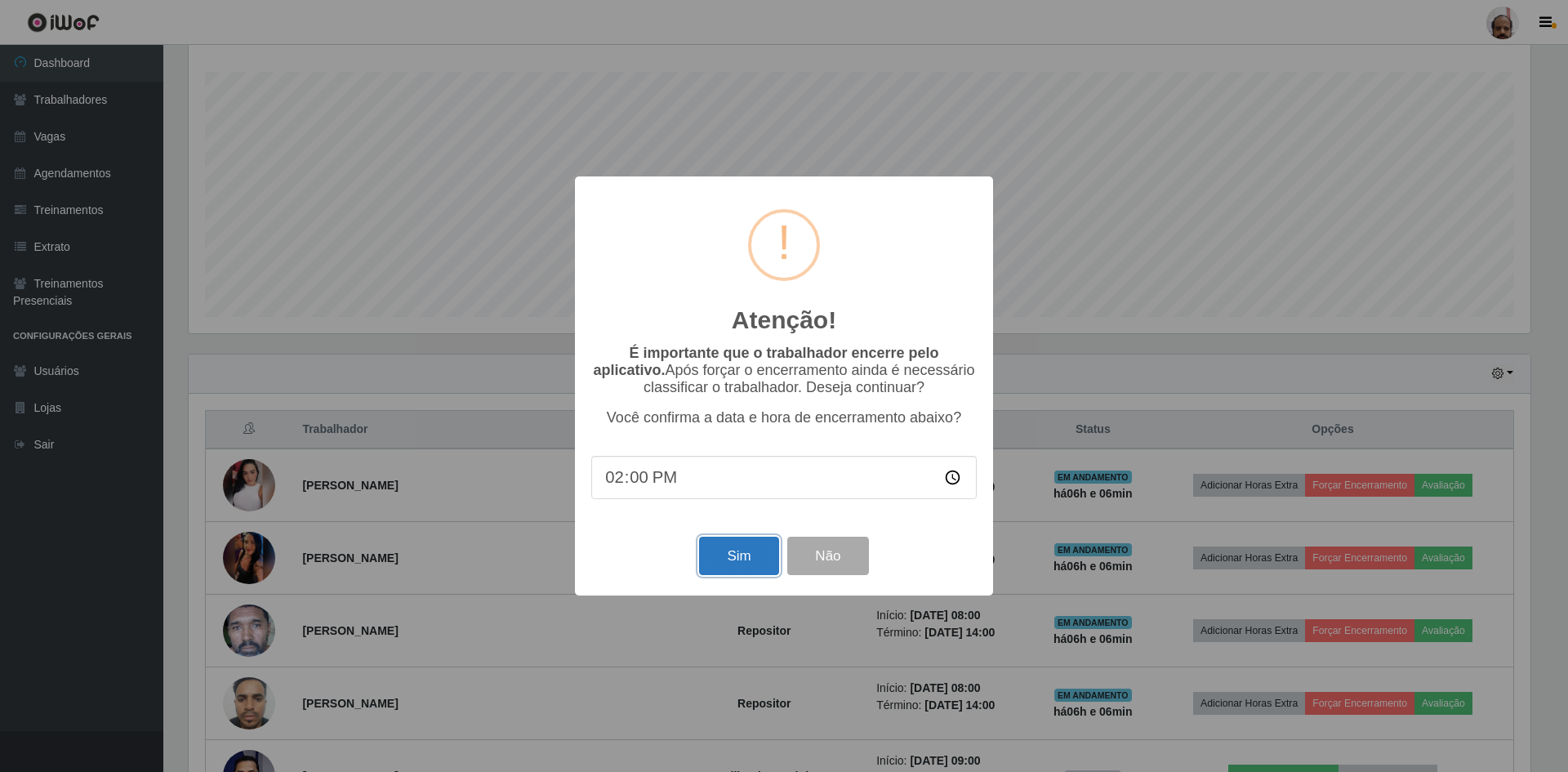
click at [744, 565] on button "Sim" at bounding box center [739, 555] width 79 height 38
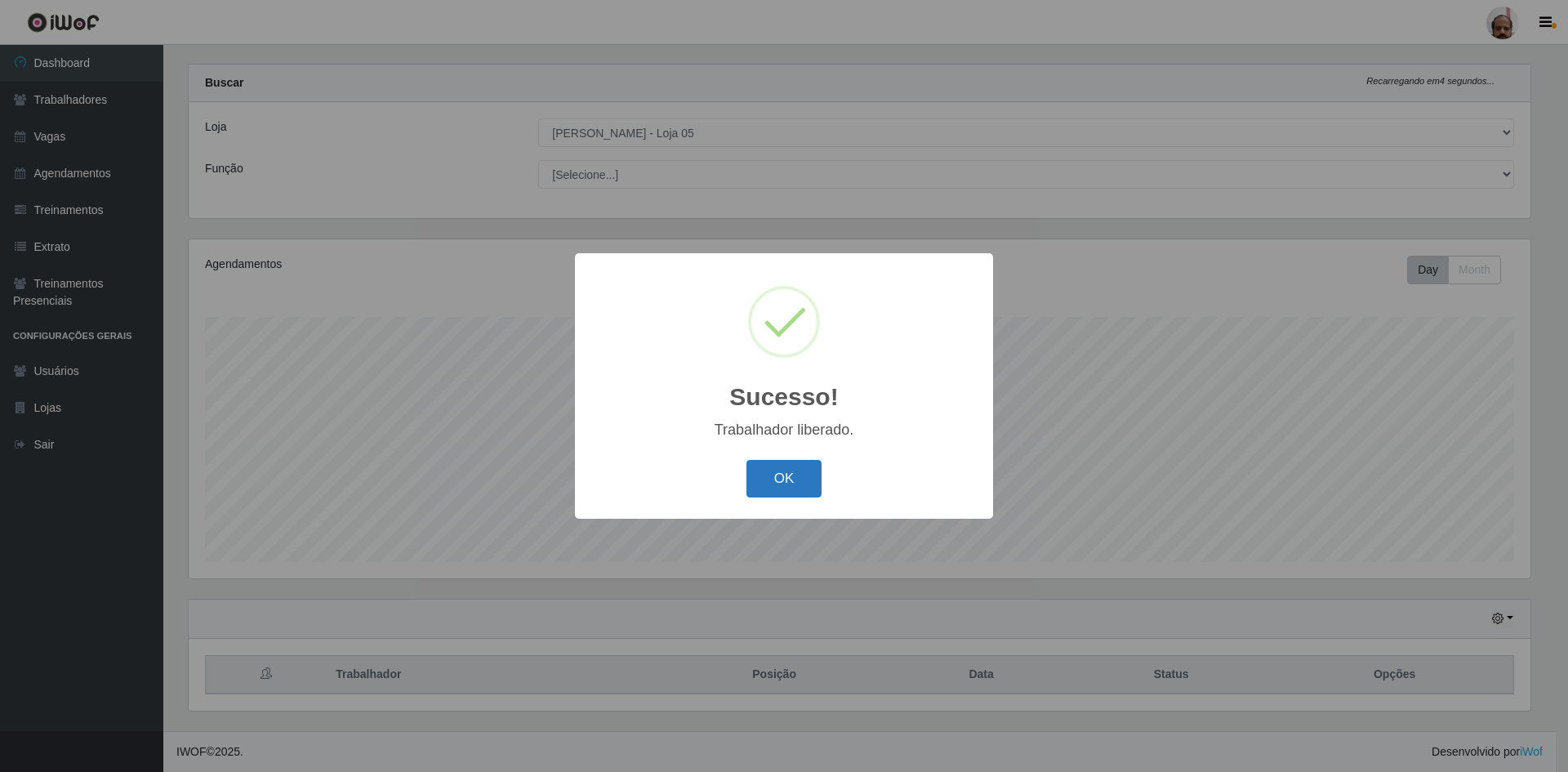
click at [773, 490] on button "OK" at bounding box center [784, 479] width 76 height 38
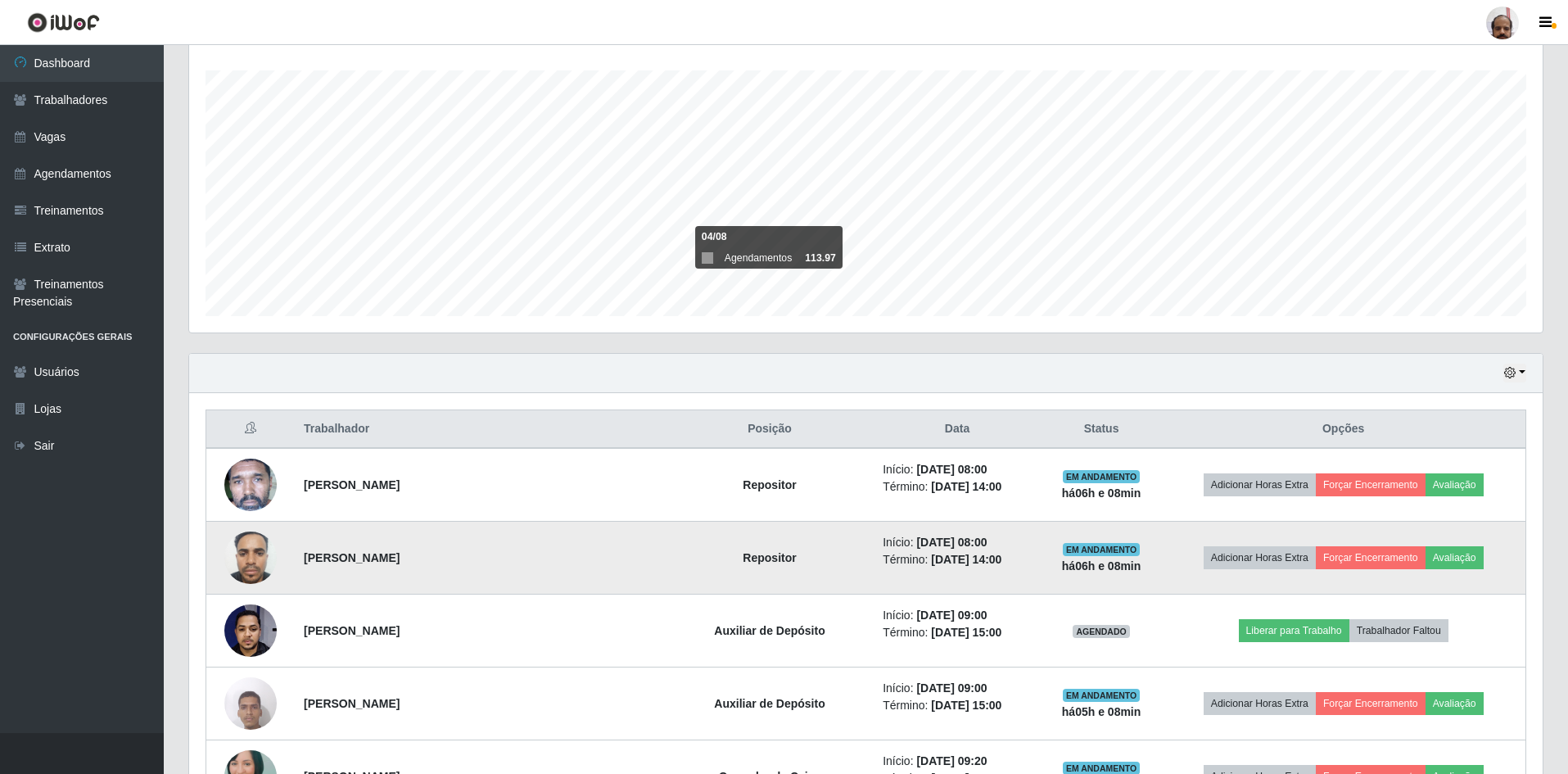
scroll to position [268, 0]
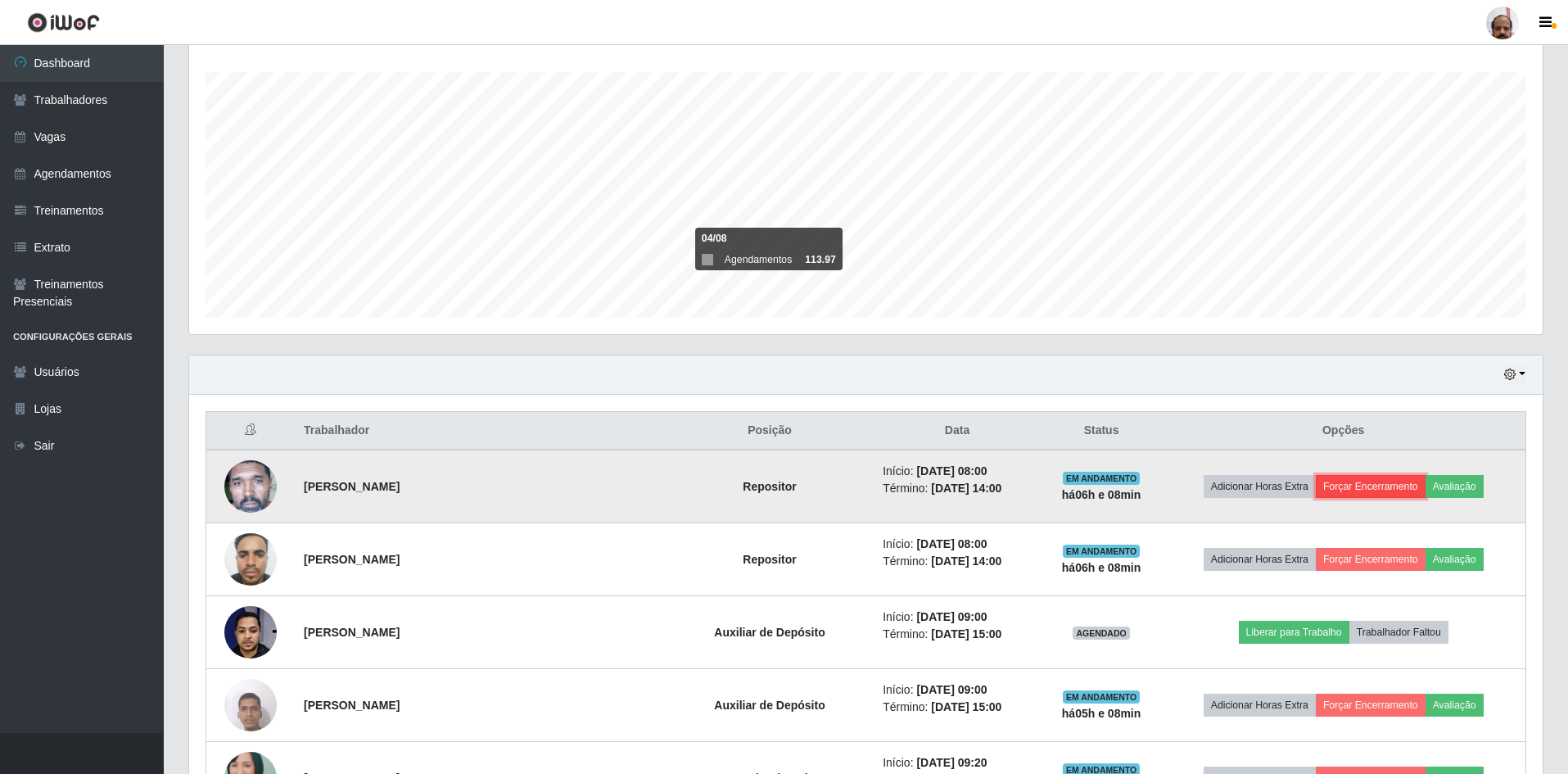
click at [1348, 485] on button "Forçar Encerramento" at bounding box center [1370, 486] width 110 height 23
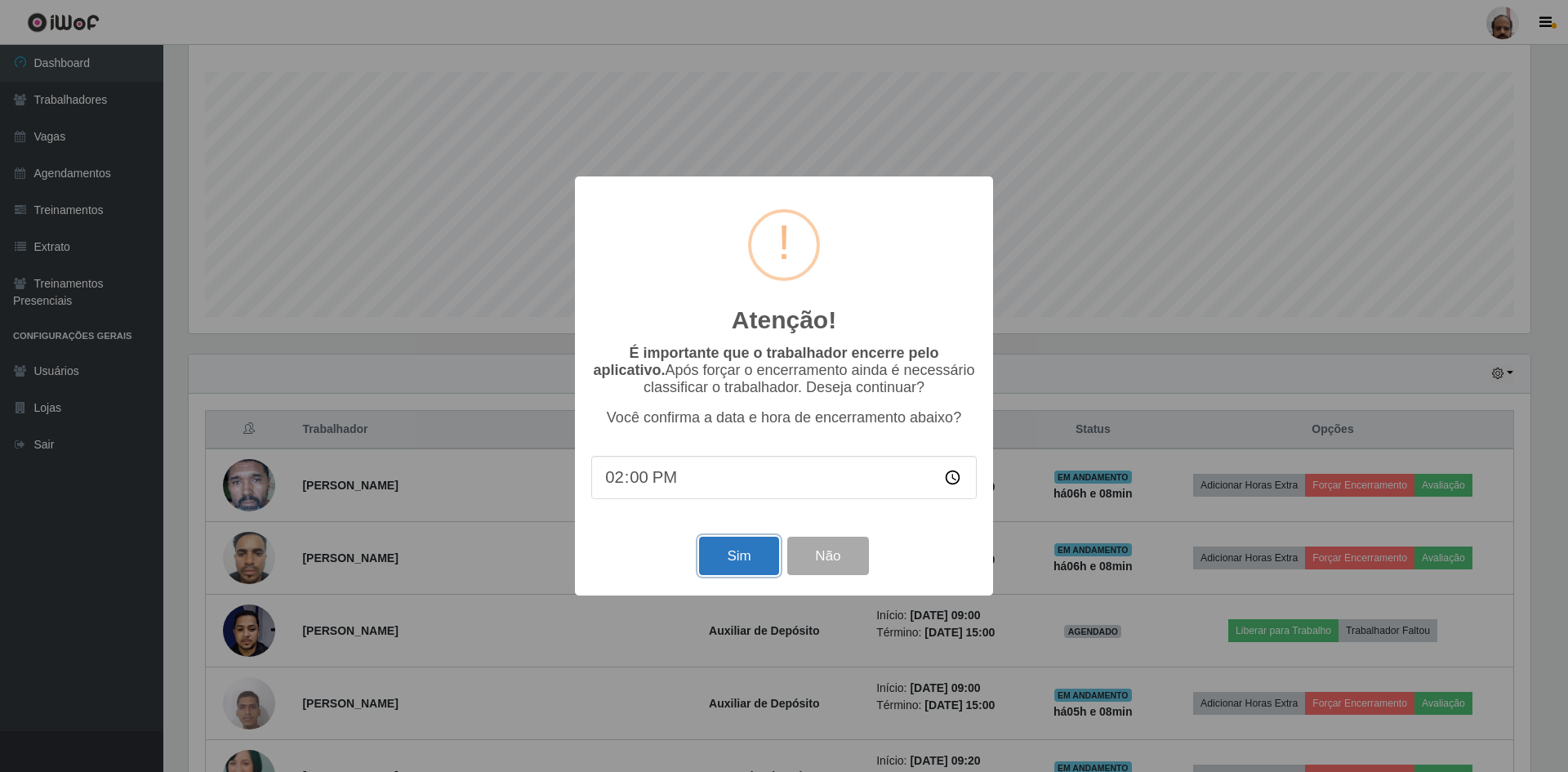
click at [731, 560] on button "Sim" at bounding box center [739, 555] width 79 height 38
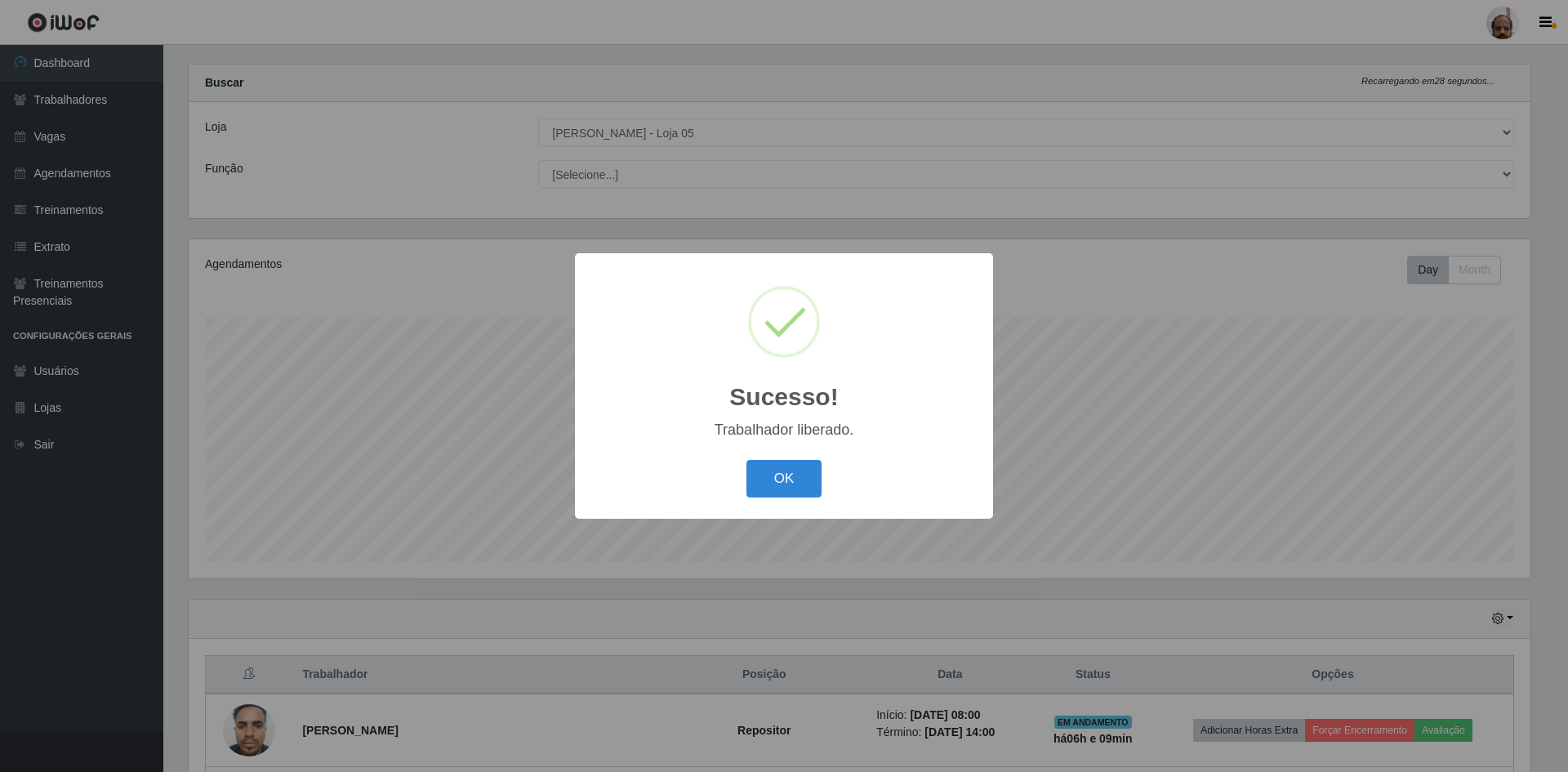
click at [344, 122] on div "Sucesso! × Trabalhador liberado. OK Cancel" at bounding box center [784, 386] width 1568 height 772
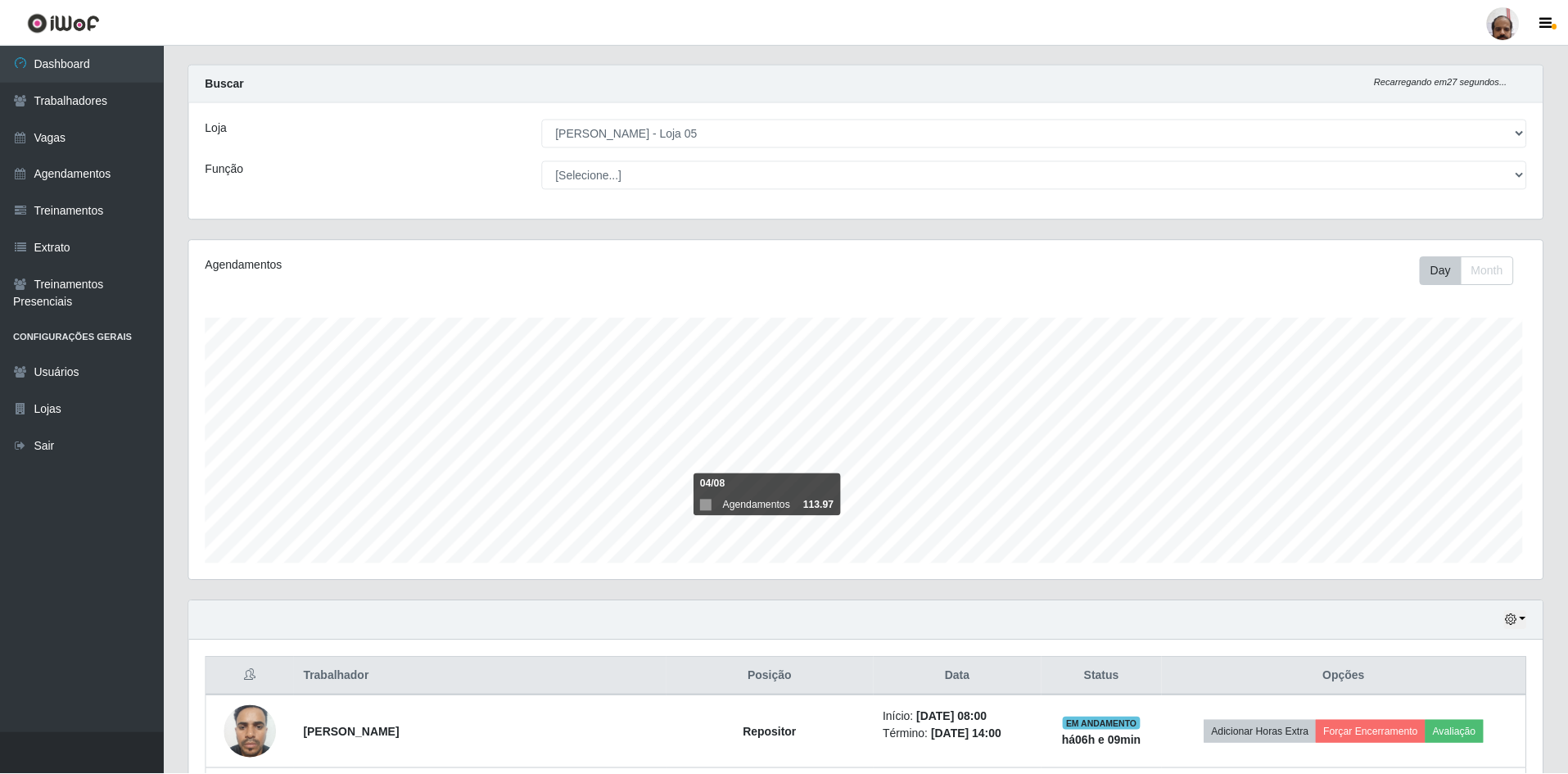
scroll to position [340, 1354]
